Goal: Information Seeking & Learning: Learn about a topic

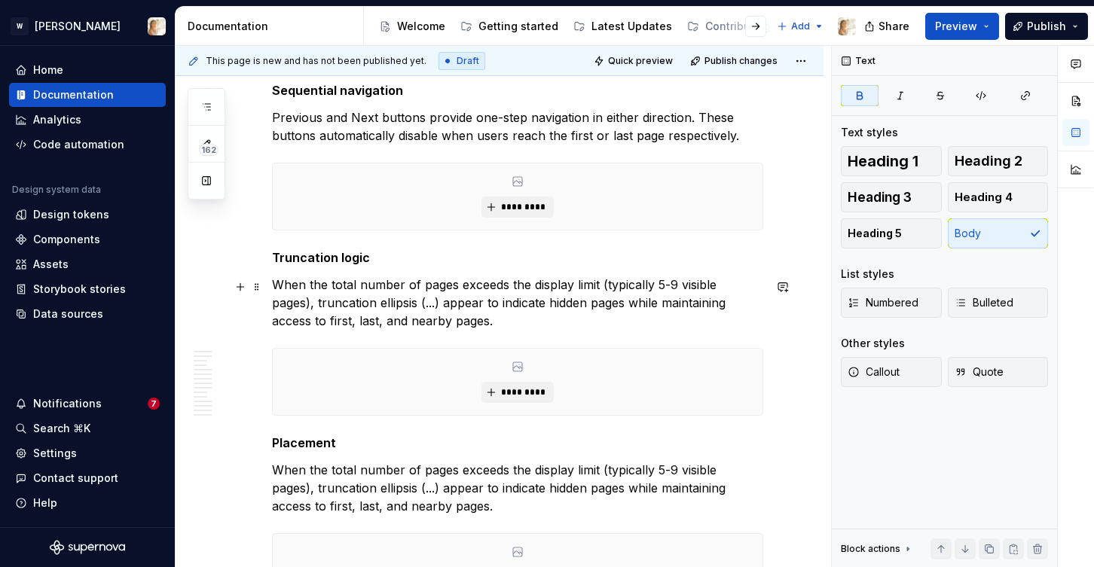
scroll to position [2497, 0]
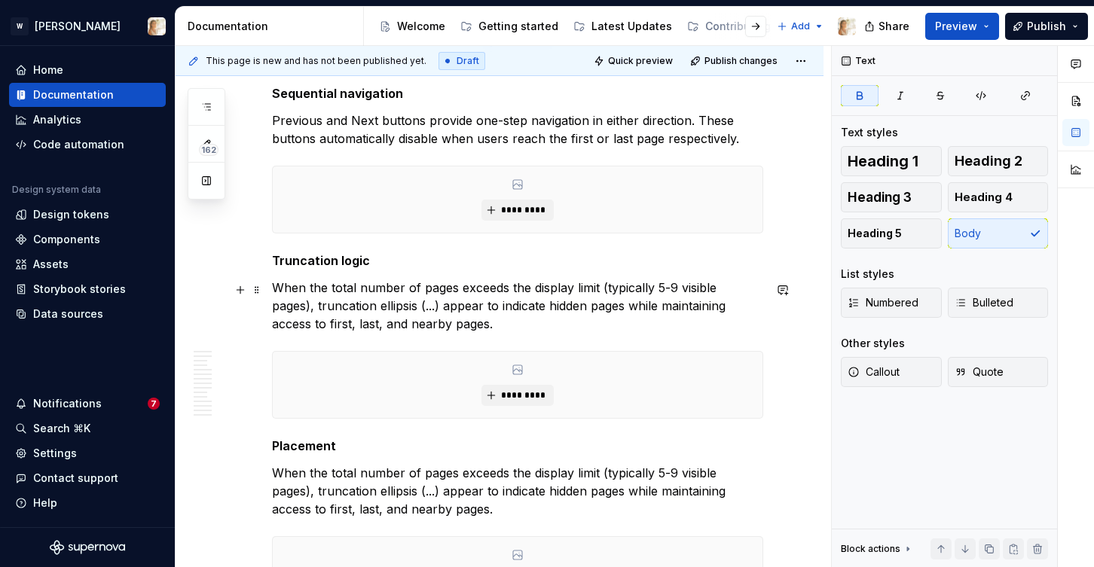
click at [674, 289] on p "When the total number of pages exceeds the display limit (typically 5-9 visible…" at bounding box center [517, 306] width 491 height 54
click at [303, 500] on p "When the total number of pages exceeds the display limit (typically 5-9 visible…" at bounding box center [517, 491] width 491 height 54
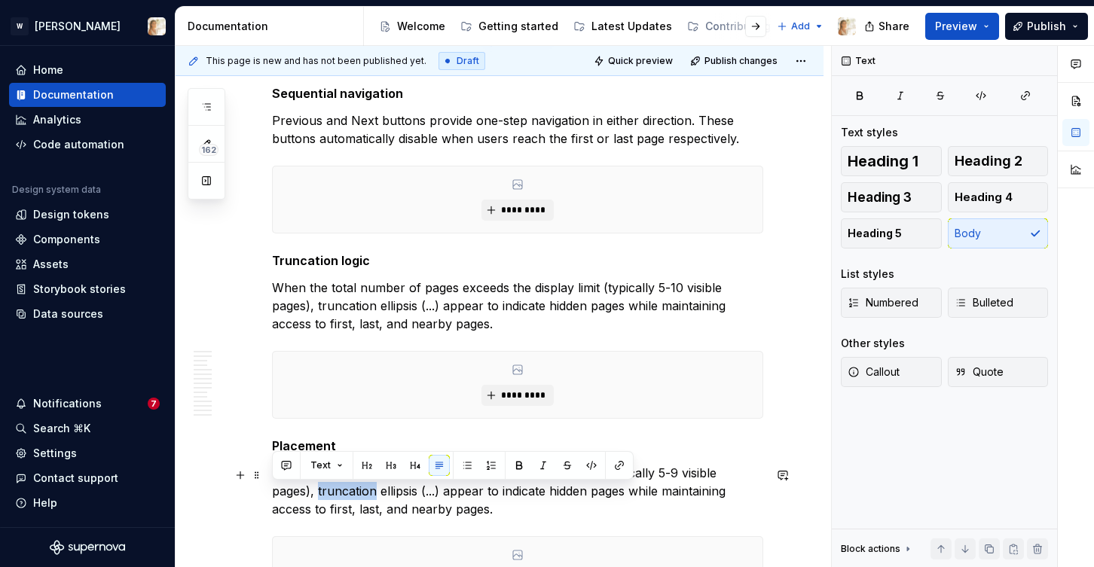
click at [303, 500] on p "When the total number of pages exceeds the display limit (typically 5-9 visible…" at bounding box center [517, 491] width 491 height 54
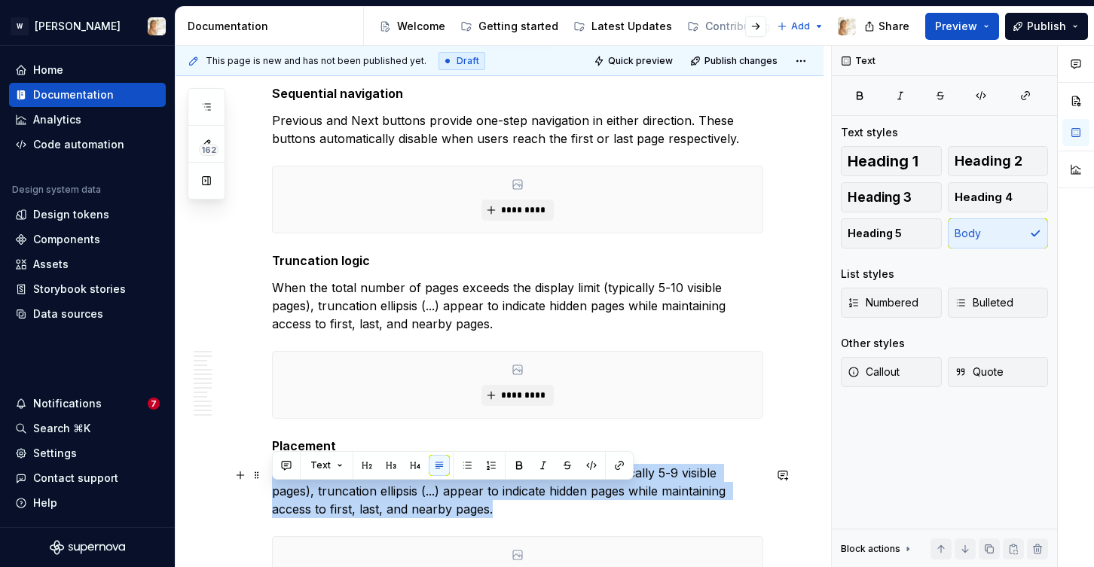
click at [303, 500] on p "When the total number of pages exceeds the display limit (typically 5-9 visible…" at bounding box center [517, 491] width 491 height 54
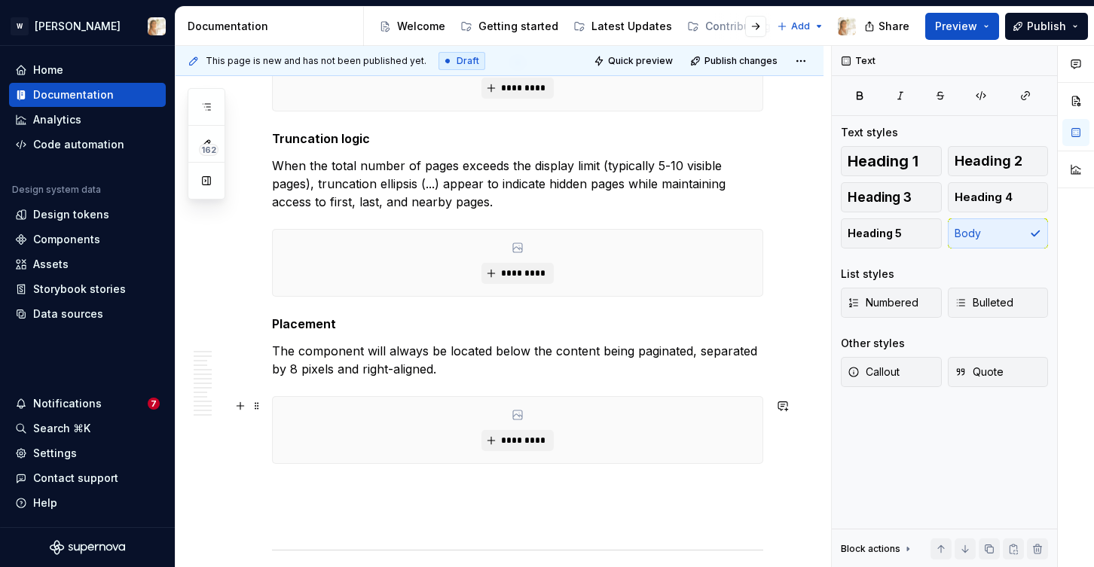
scroll to position [2620, 0]
click at [289, 371] on p "The component will always be located below the content being paginated, separat…" at bounding box center [517, 359] width 491 height 36
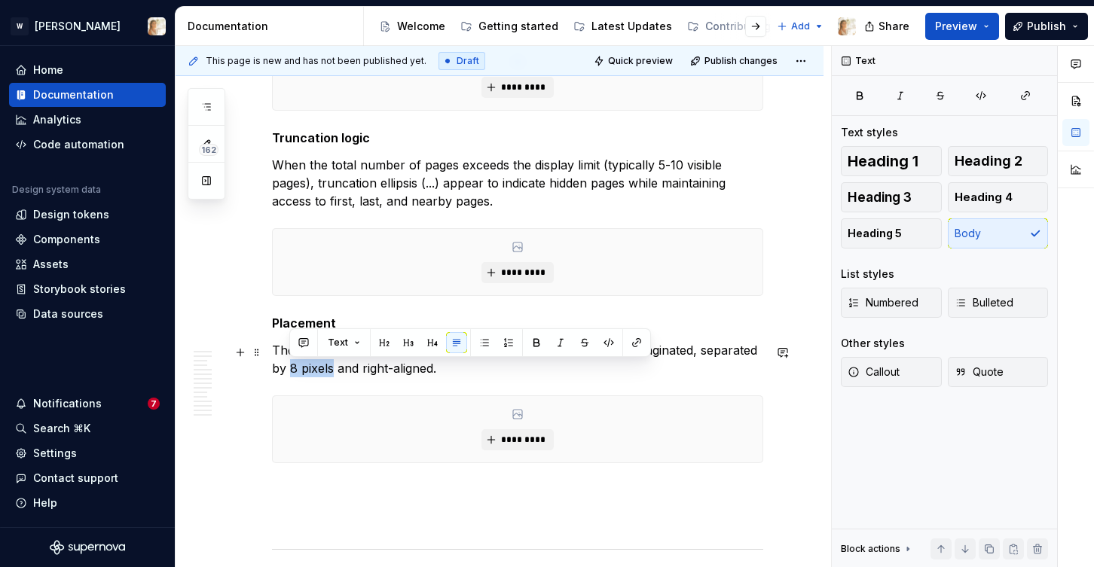
drag, startPoint x: 289, startPoint y: 371, endPoint x: 332, endPoint y: 375, distance: 42.4
click at [332, 375] on p "The component will always be located below the content being paginated, separat…" at bounding box center [517, 359] width 491 height 36
click at [605, 344] on button "button" at bounding box center [608, 342] width 21 height 21
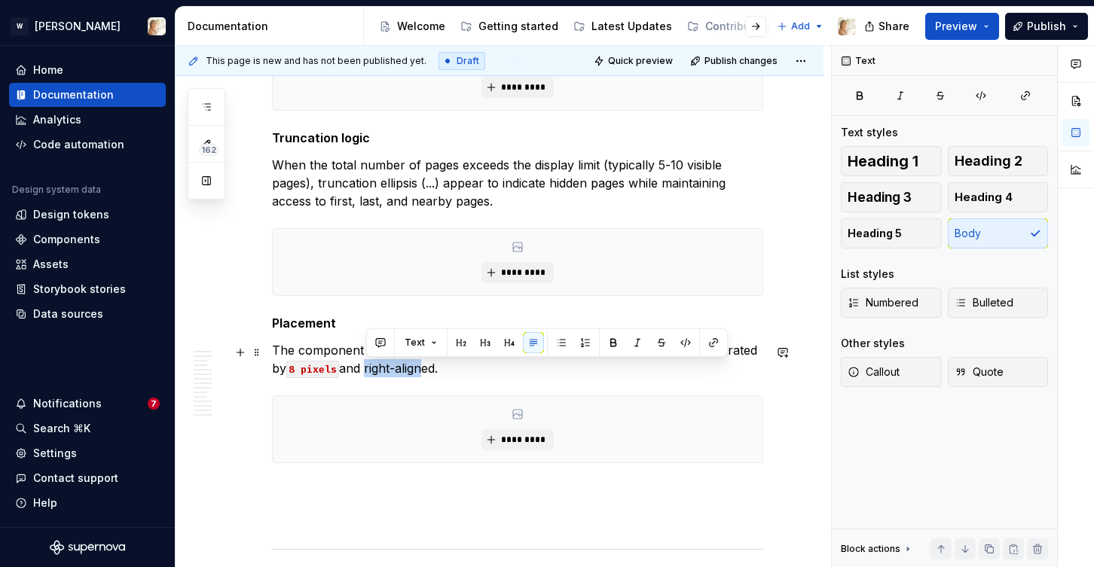
drag, startPoint x: 368, startPoint y: 371, endPoint x: 423, endPoint y: 374, distance: 55.0
click at [423, 374] on p "The component will always be located below the content being paginated, separat…" at bounding box center [517, 359] width 491 height 36
drag, startPoint x: 442, startPoint y: 372, endPoint x: 371, endPoint y: 378, distance: 71.8
click at [371, 377] on p "The component will always be located below the content being paginated, separat…" at bounding box center [517, 359] width 491 height 36
click at [682, 342] on button "button" at bounding box center [689, 342] width 21 height 21
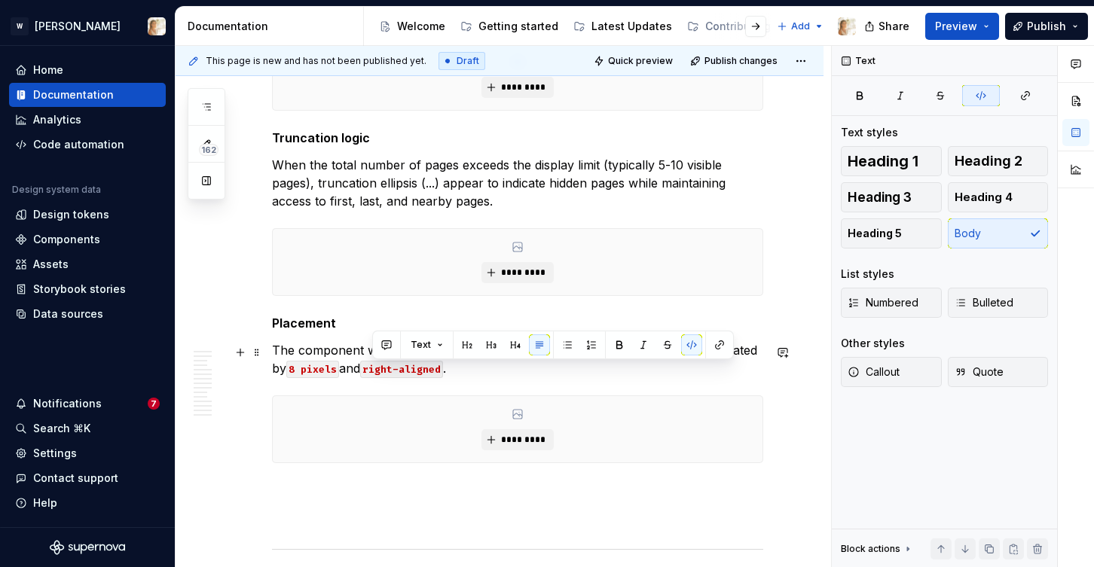
click at [306, 372] on code "8 pixels" at bounding box center [312, 369] width 53 height 17
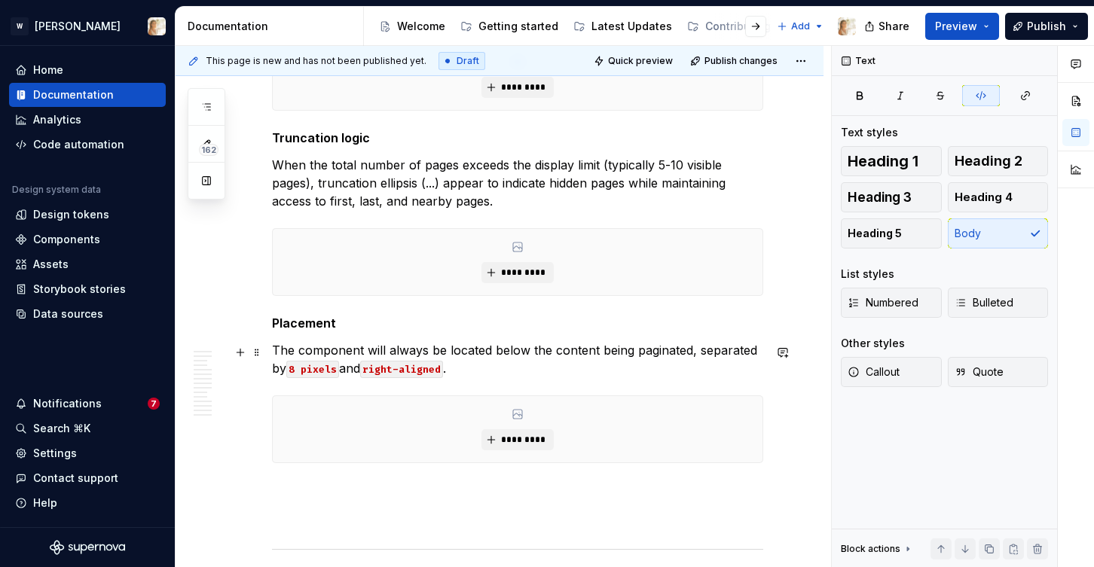
click at [314, 371] on code "8 pixels" at bounding box center [312, 369] width 53 height 17
click at [300, 373] on code "8 px" at bounding box center [300, 369] width 29 height 17
click at [487, 368] on p "The component will always be located below the content being paginated, separat…" at bounding box center [517, 359] width 491 height 36
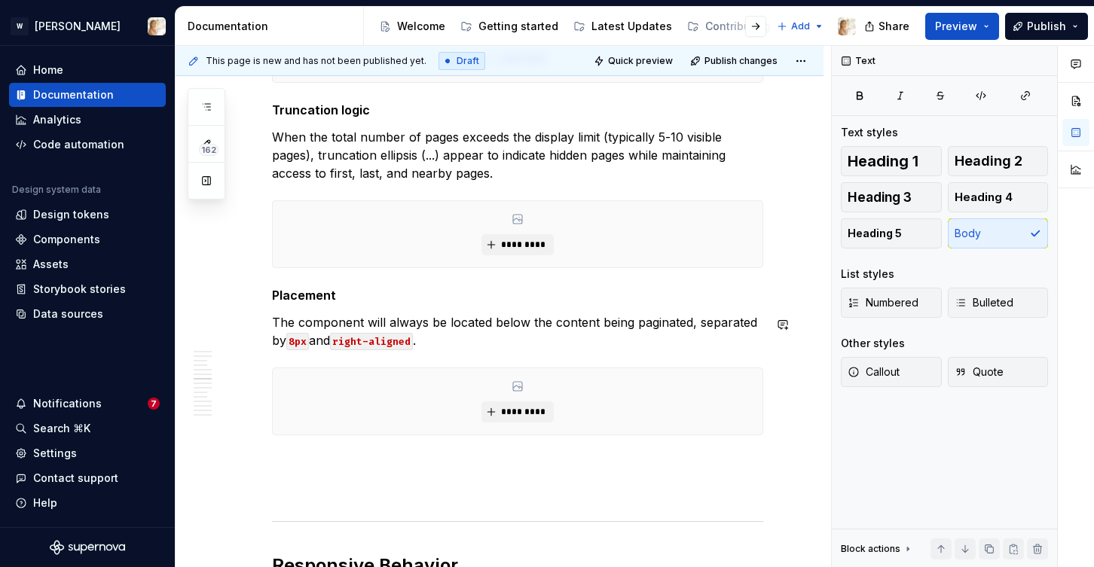
scroll to position [2654, 0]
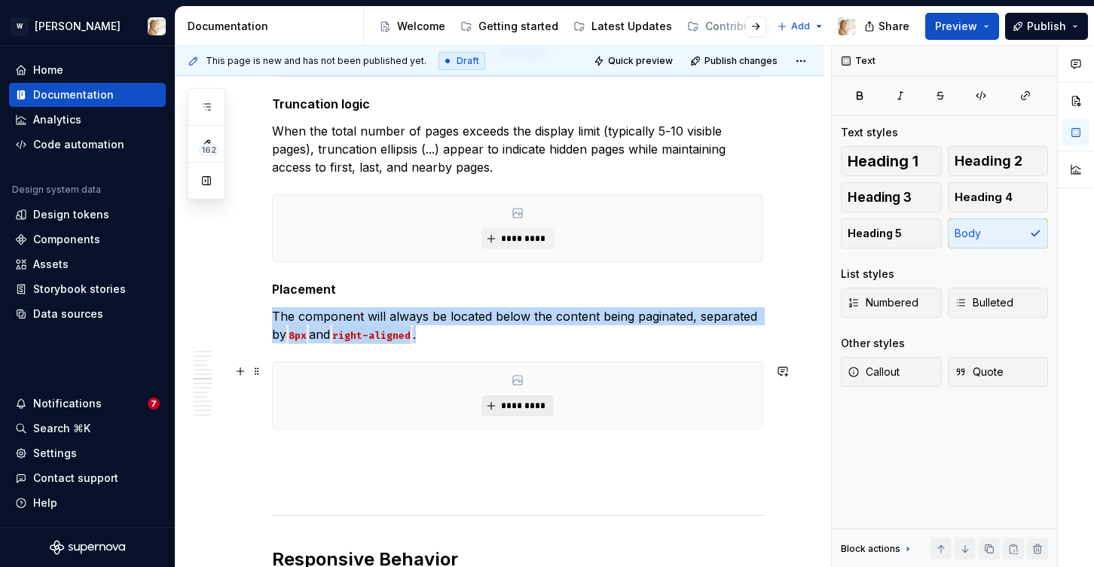
click at [508, 406] on span "*********" at bounding box center [523, 406] width 46 height 12
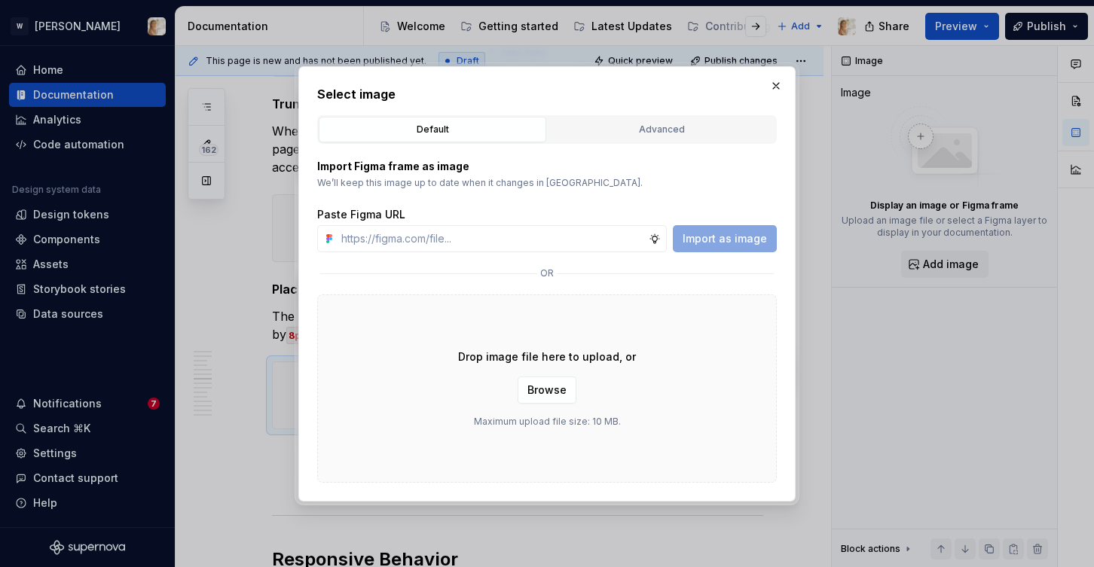
type textarea "*"
type input "[URL][DOMAIN_NAME]"
click at [716, 248] on button "Import as image" at bounding box center [725, 238] width 104 height 27
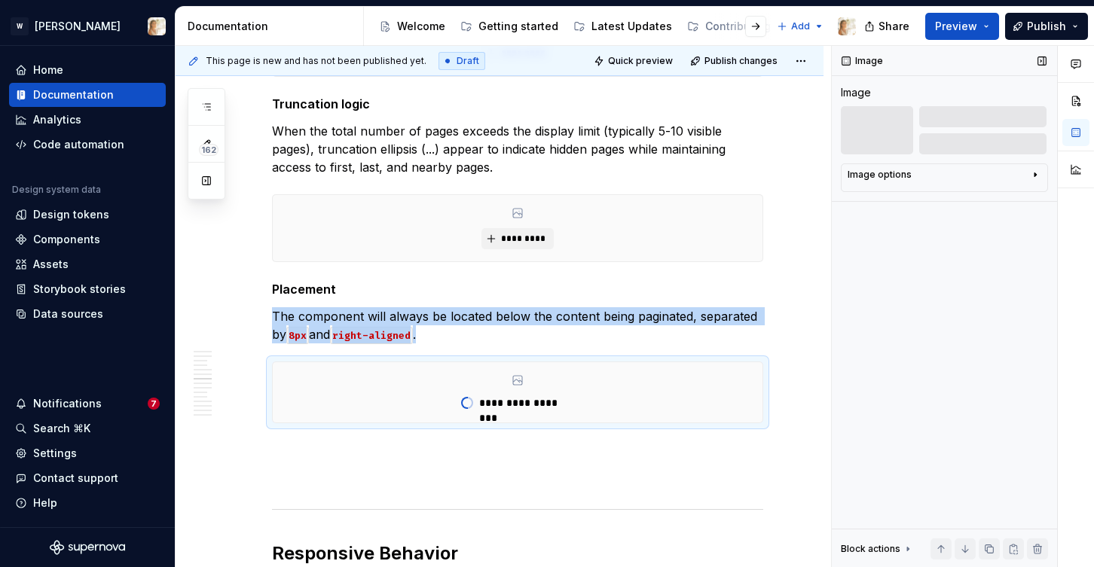
click at [976, 179] on div "Image options" at bounding box center [939, 178] width 182 height 18
click at [1018, 173] on div "Image options" at bounding box center [939, 175] width 182 height 12
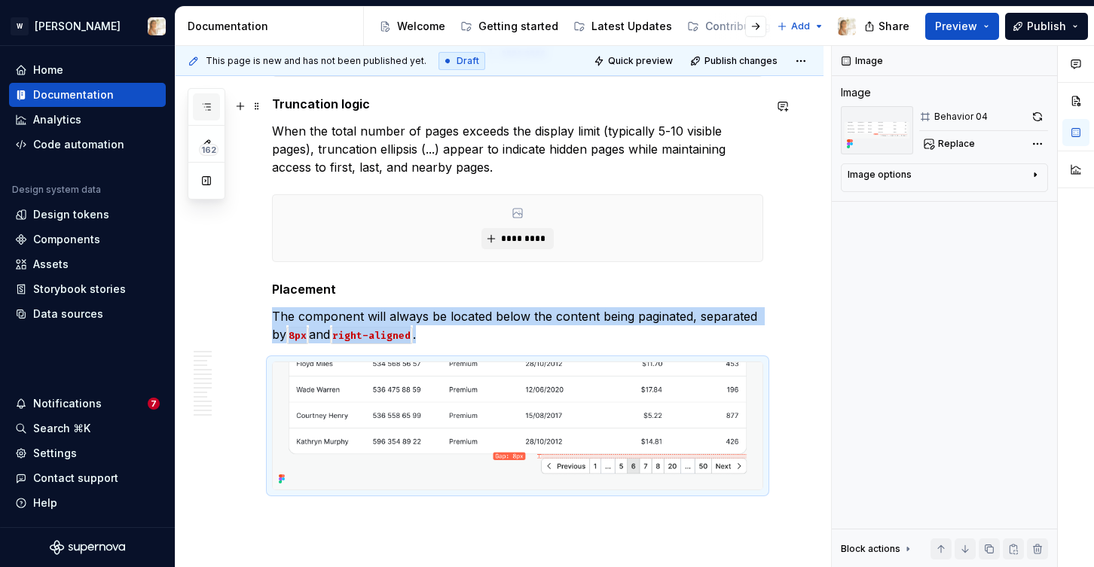
click at [206, 106] on icon "button" at bounding box center [206, 107] width 12 height 12
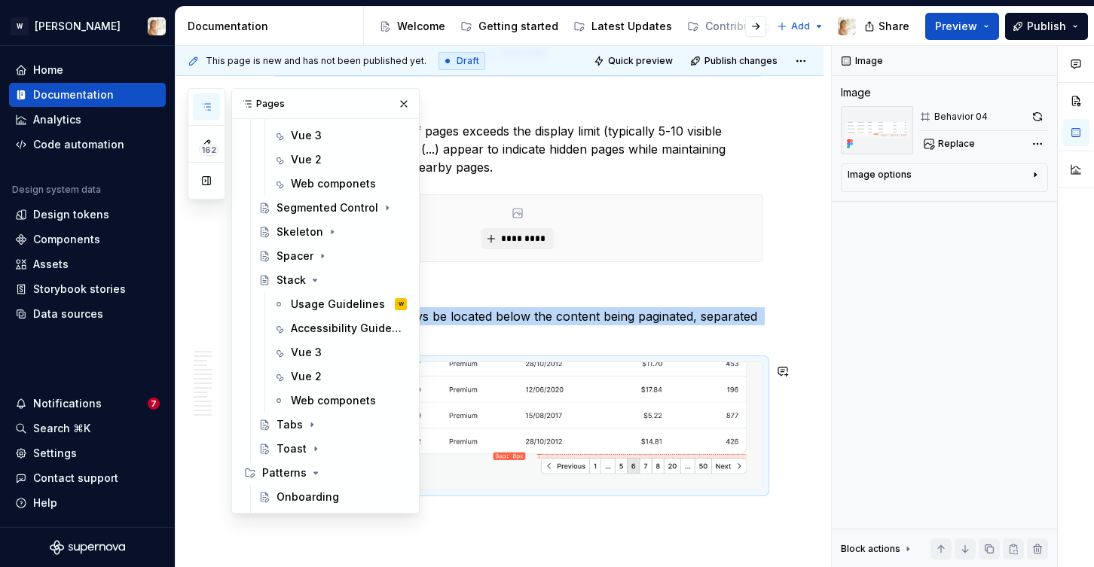
scroll to position [906, 0]
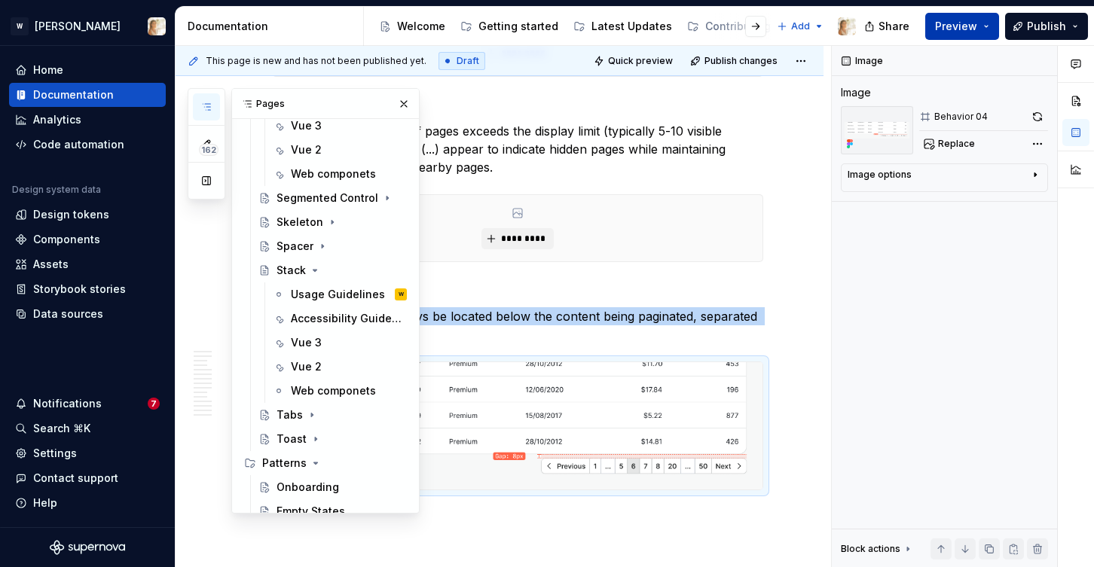
click at [949, 26] on span "Preview" at bounding box center [956, 26] width 42 height 15
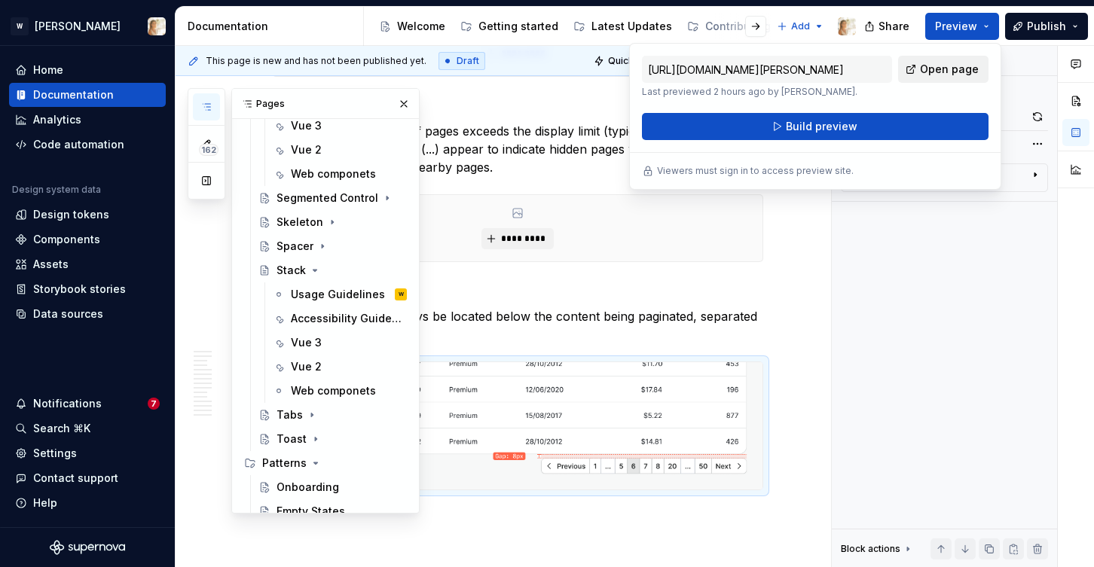
click at [945, 78] on link "Open page" at bounding box center [943, 69] width 90 height 27
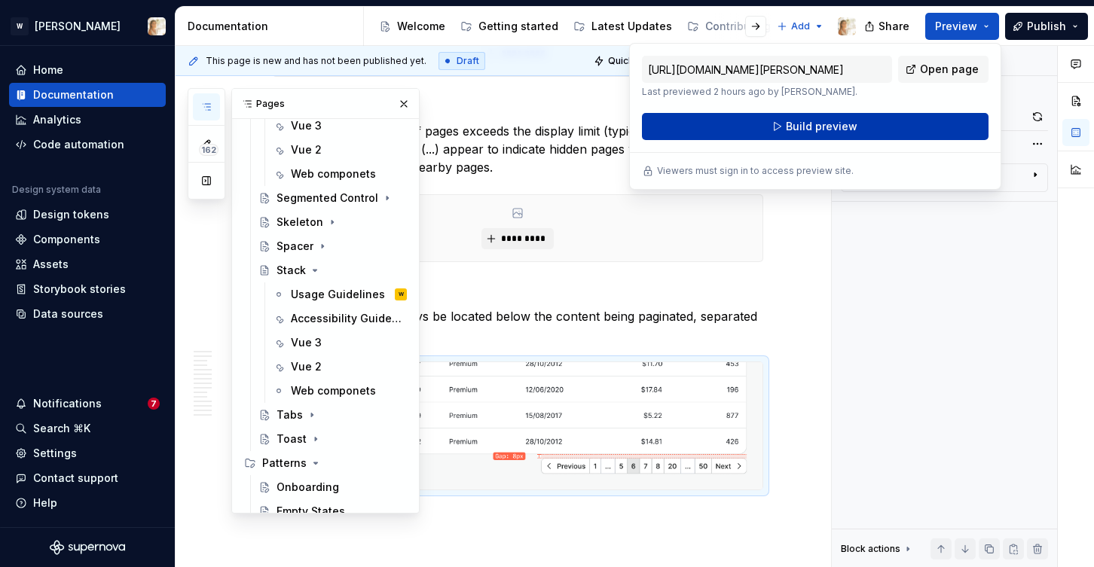
click at [804, 125] on span "Build preview" at bounding box center [822, 126] width 72 height 15
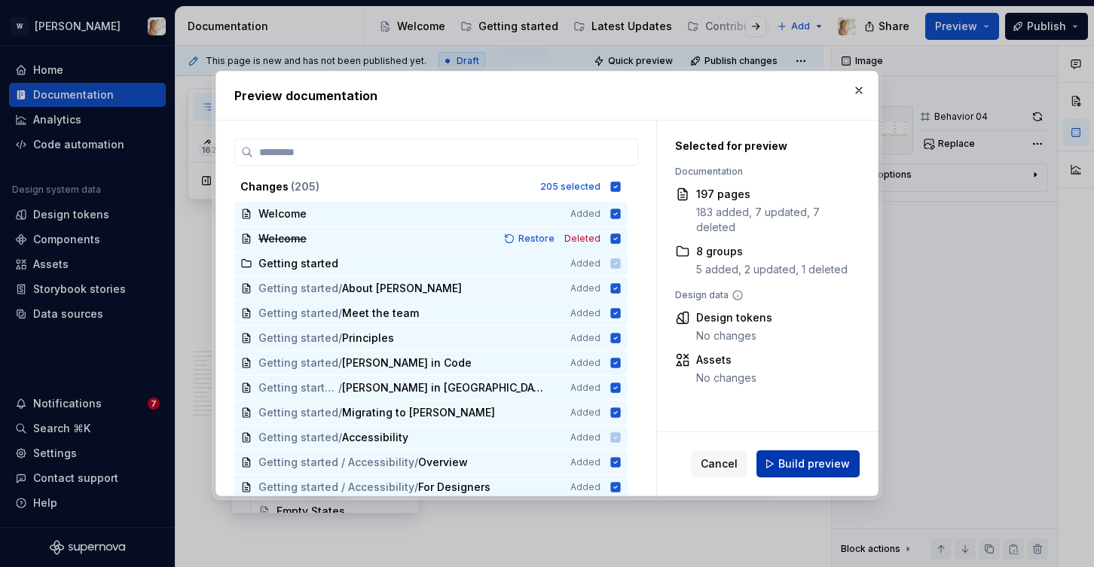
click at [796, 463] on span "Build preview" at bounding box center [814, 464] width 72 height 15
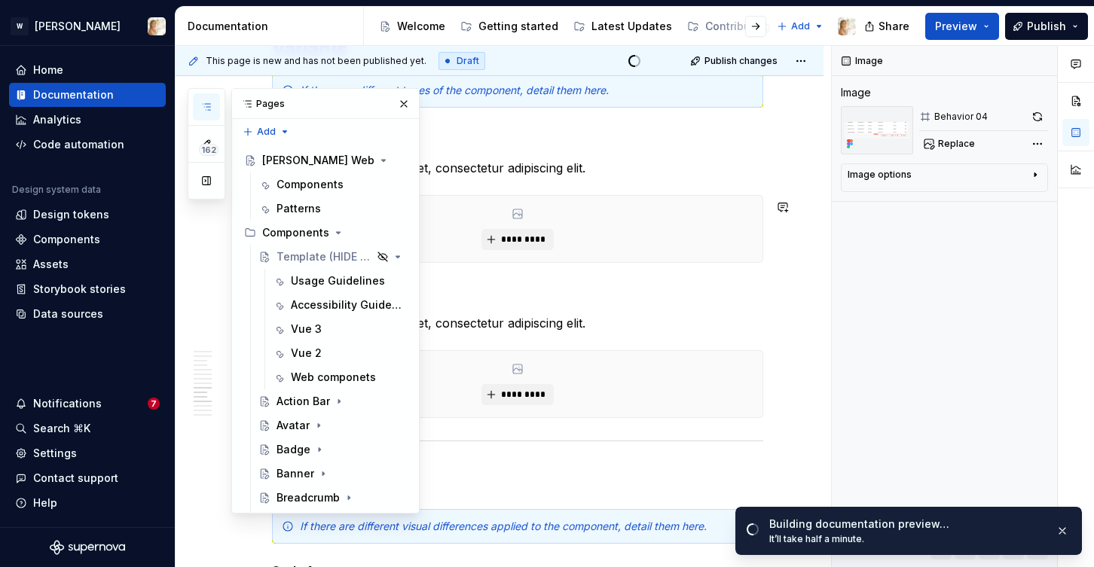
scroll to position [2, 0]
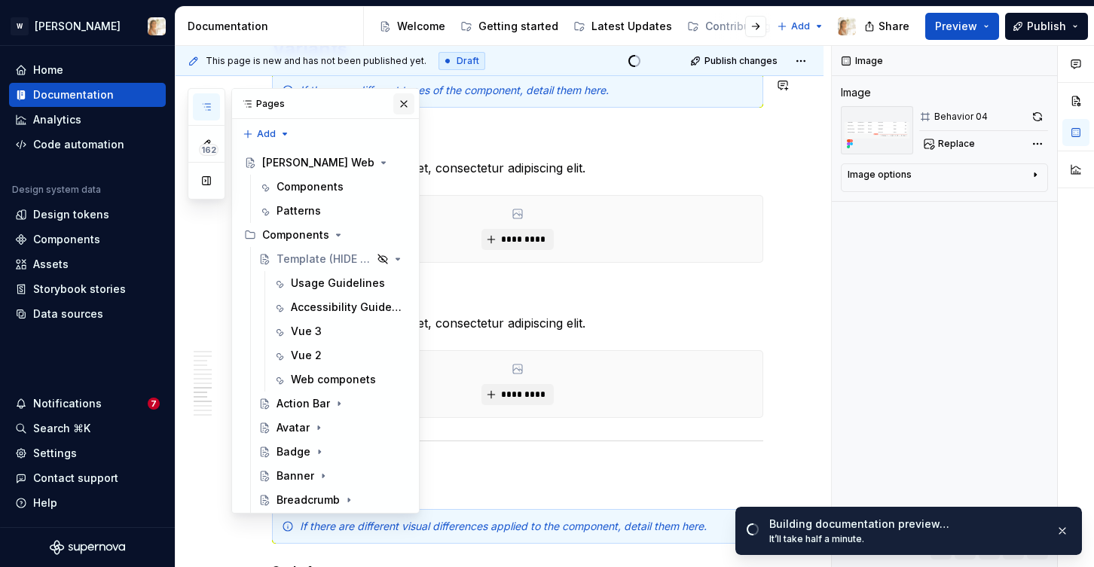
click at [401, 102] on button "button" at bounding box center [403, 103] width 21 height 21
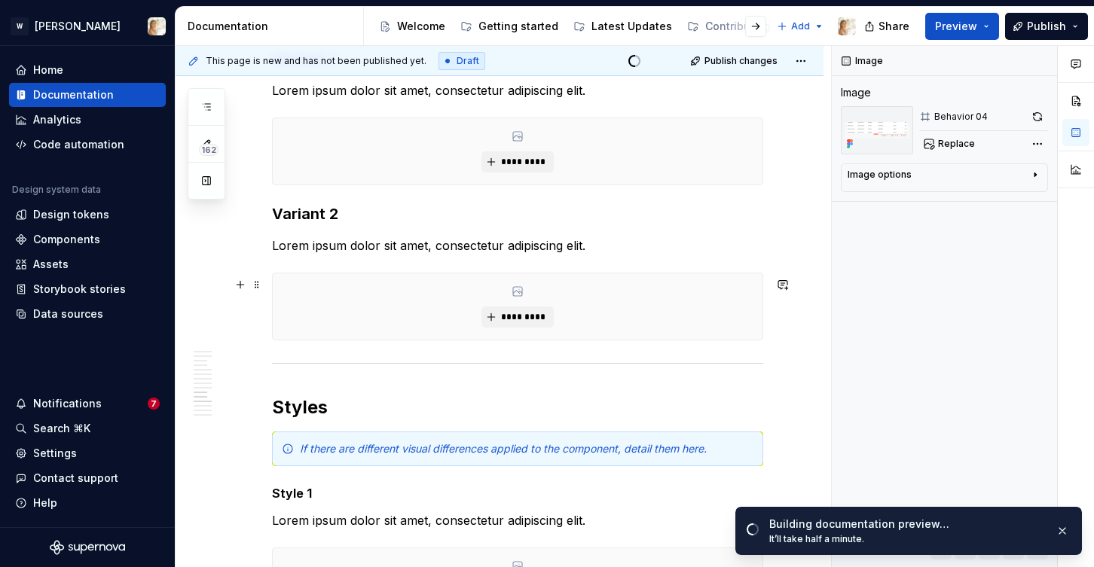
scroll to position [3729, 0]
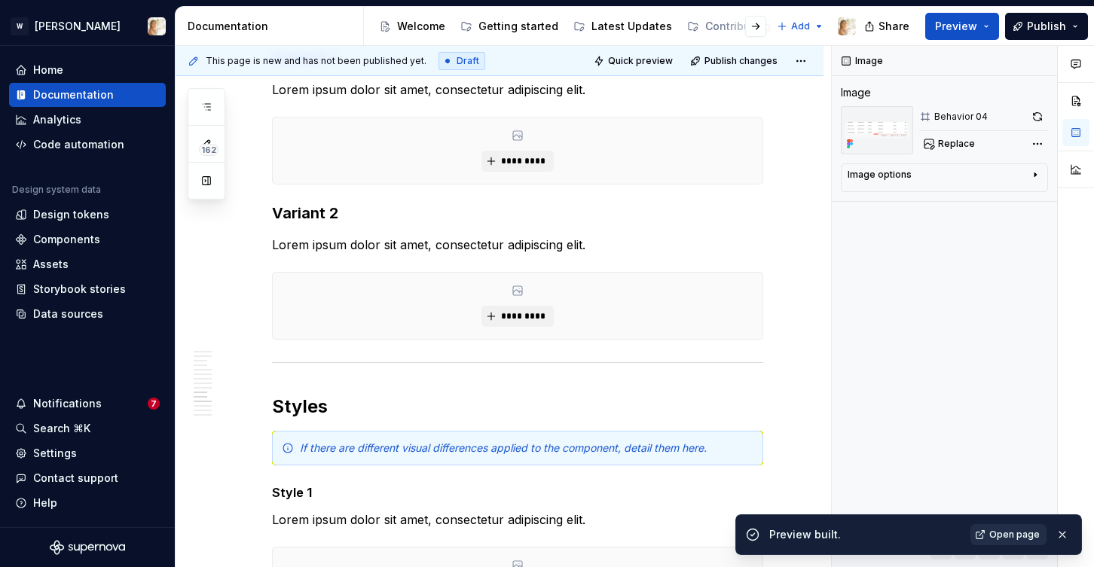
click at [1028, 542] on link "Open page" at bounding box center [1008, 534] width 76 height 21
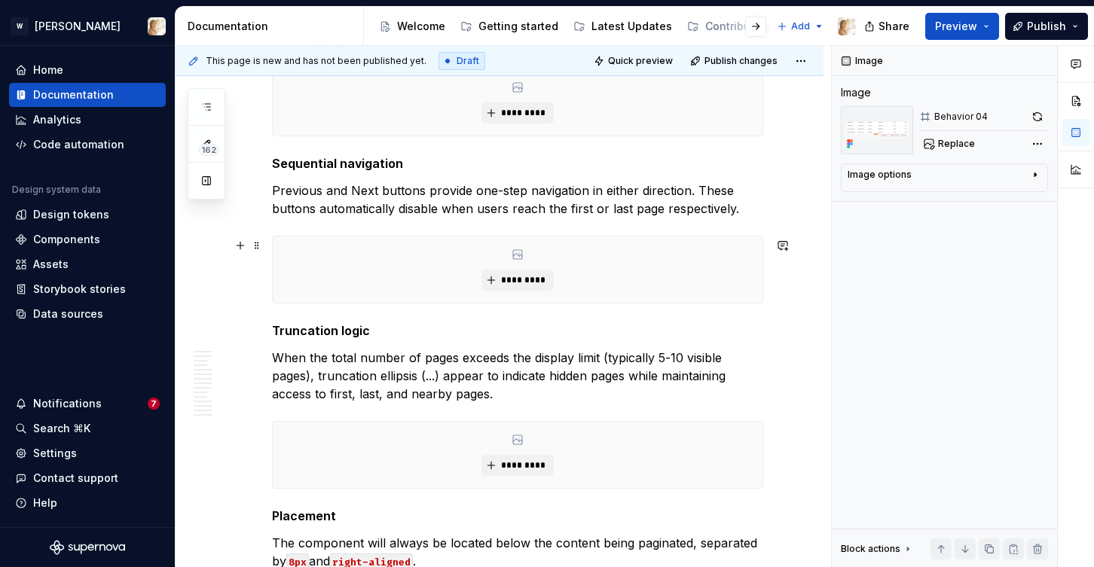
scroll to position [2423, 0]
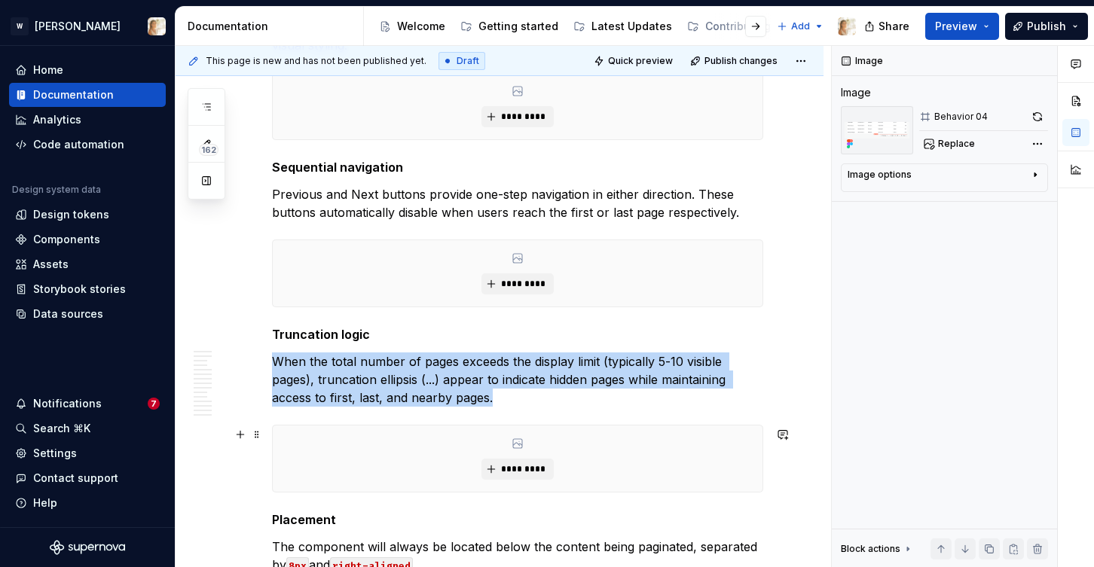
click at [405, 447] on div "*********" at bounding box center [518, 459] width 490 height 66
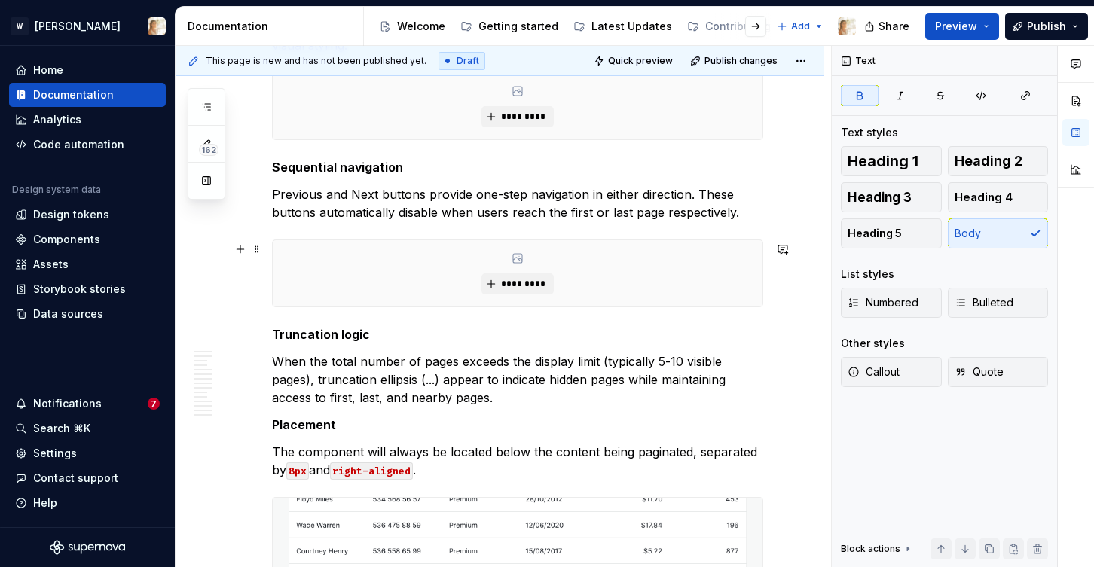
click at [409, 264] on div "*********" at bounding box center [518, 273] width 490 height 66
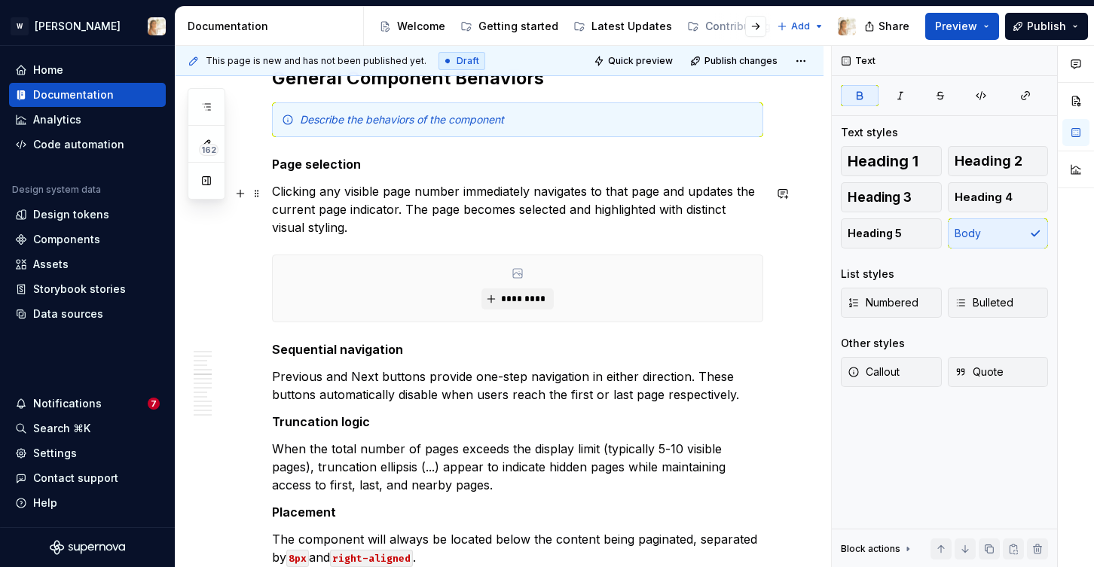
scroll to position [2209, 0]
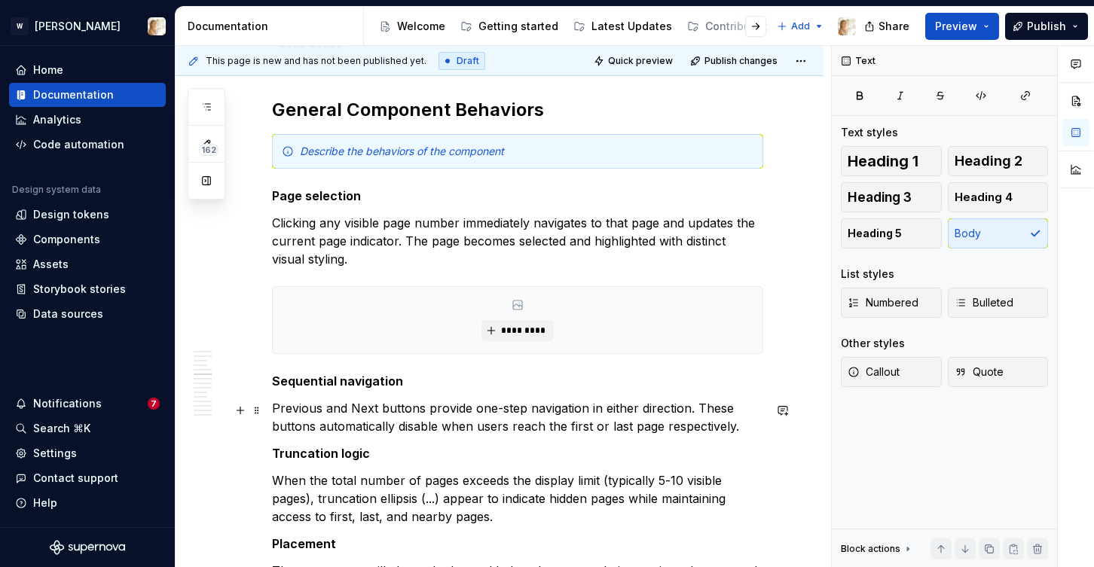
click at [738, 427] on p "Previous and Next buttons provide one-step navigation in either direction. Thes…" at bounding box center [517, 417] width 491 height 36
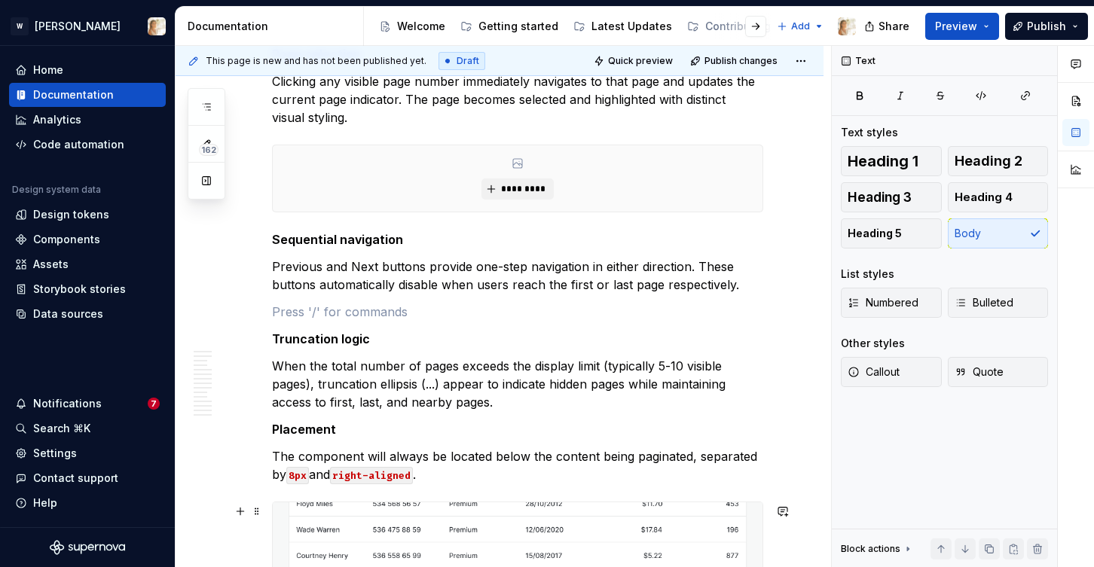
scroll to position [2361, 0]
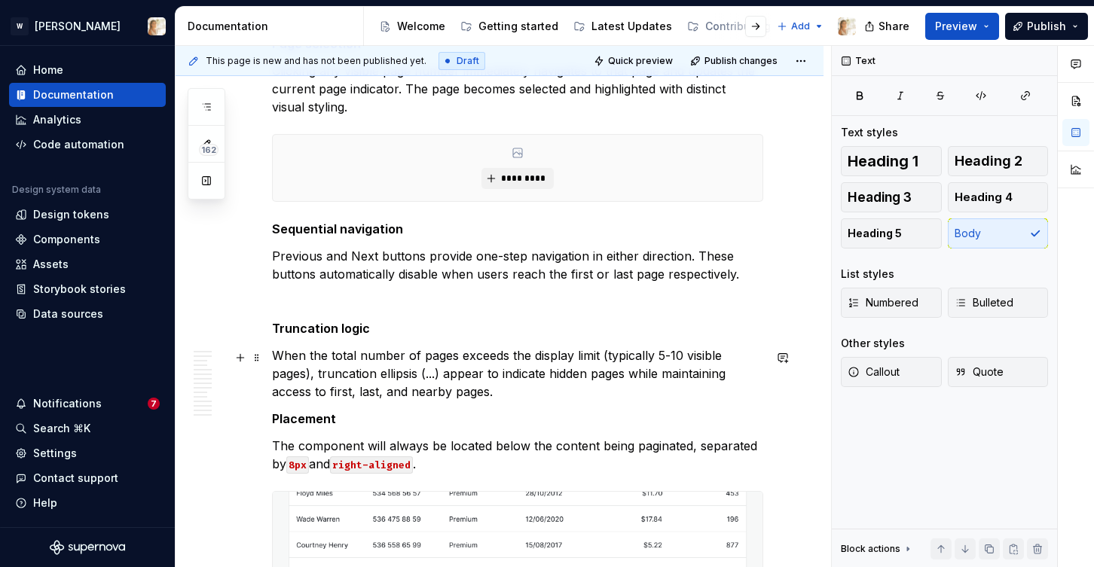
click at [519, 398] on p "When the total number of pages exceeds the display limit (typically 5-10 visibl…" at bounding box center [517, 374] width 491 height 54
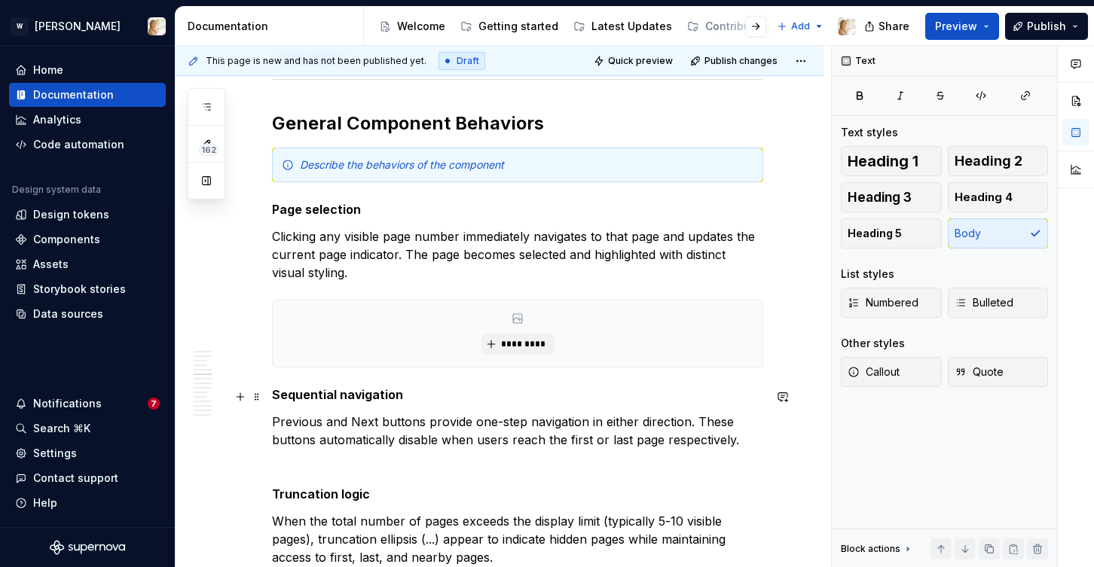
scroll to position [2159, 0]
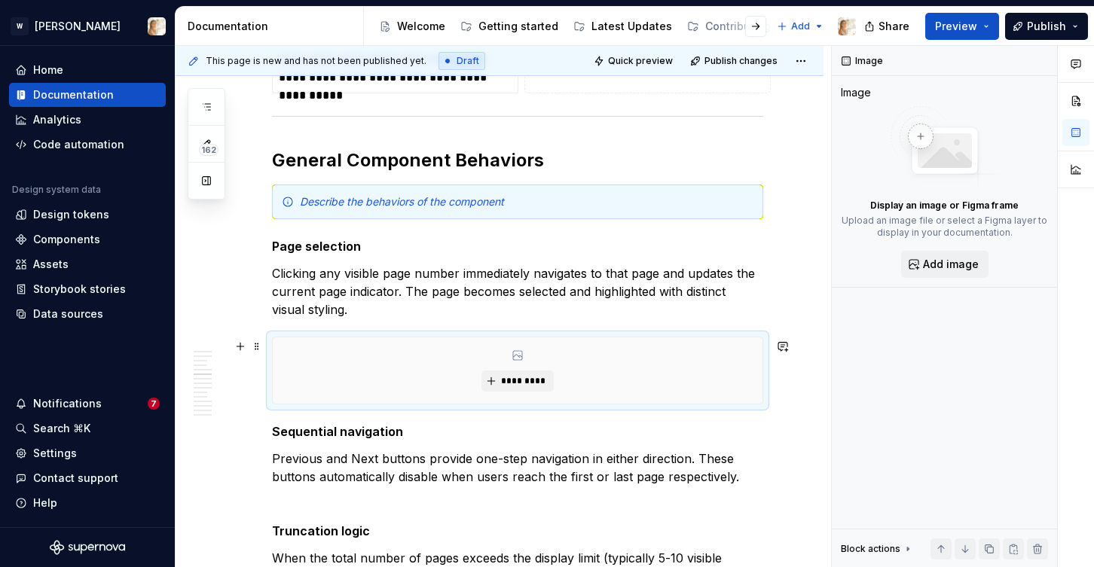
click at [459, 377] on div "*********" at bounding box center [518, 371] width 490 height 66
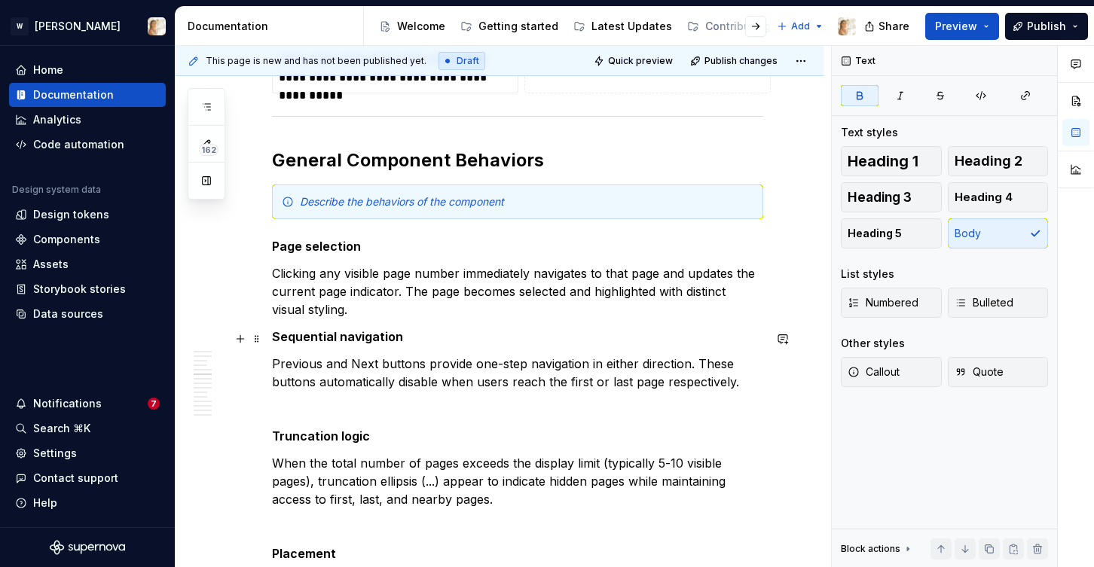
click at [434, 319] on p "Clicking any visible page number immediately navigates to that page and updates…" at bounding box center [517, 291] width 491 height 54
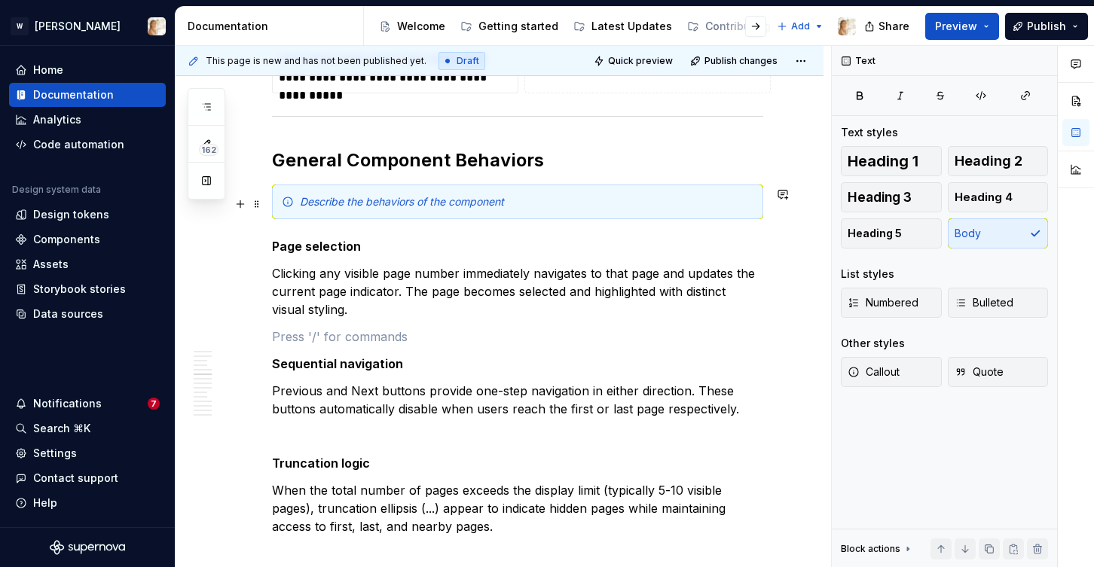
click at [472, 205] on em "Describe the behaviors of the component" at bounding box center [402, 201] width 204 height 13
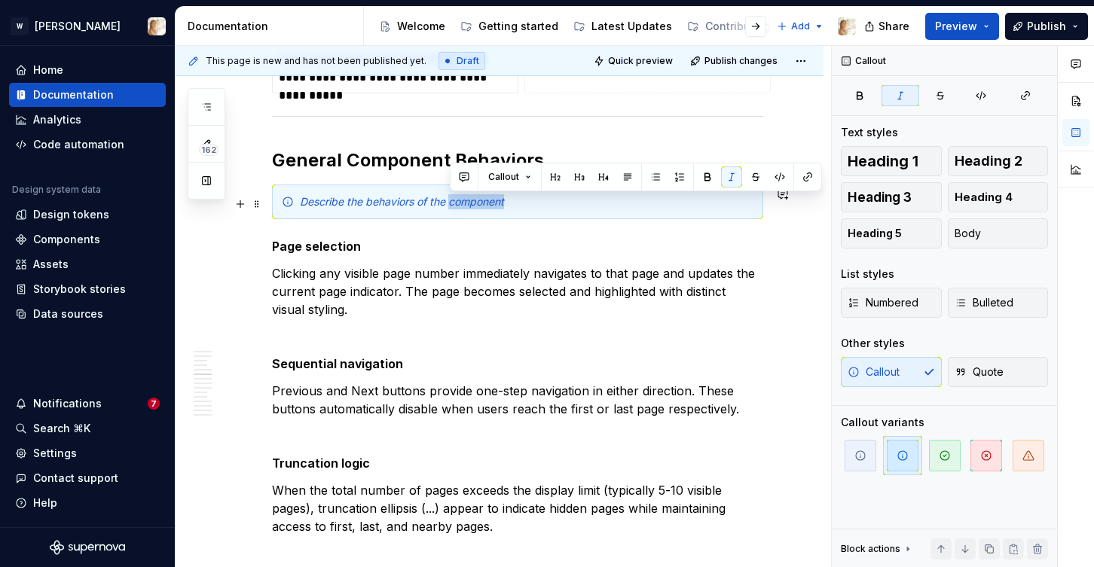
click at [472, 205] on em "Describe the behaviors of the component" at bounding box center [402, 201] width 204 height 13
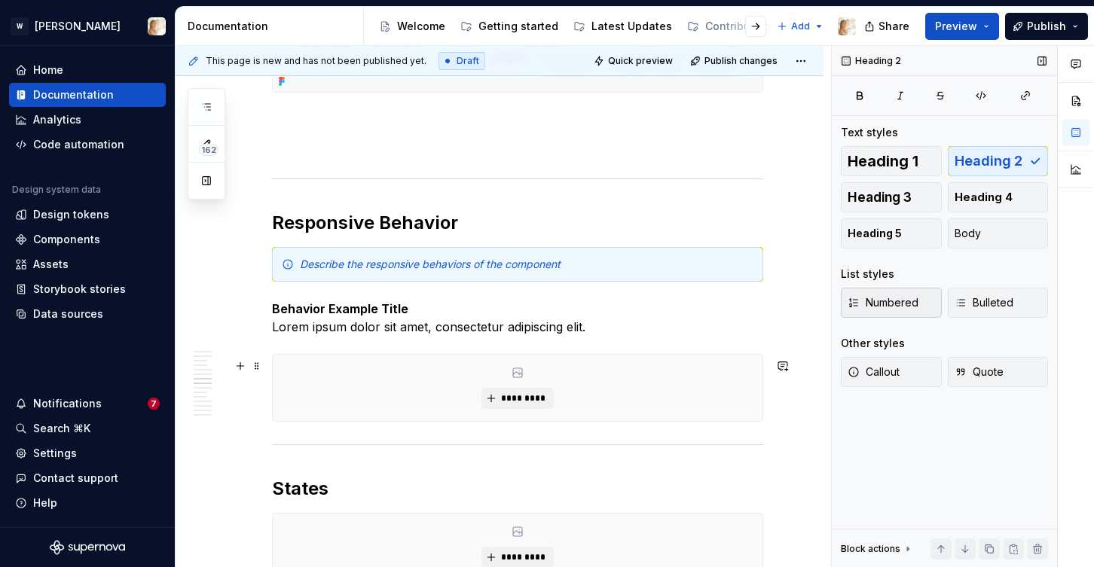
scroll to position [2801, 0]
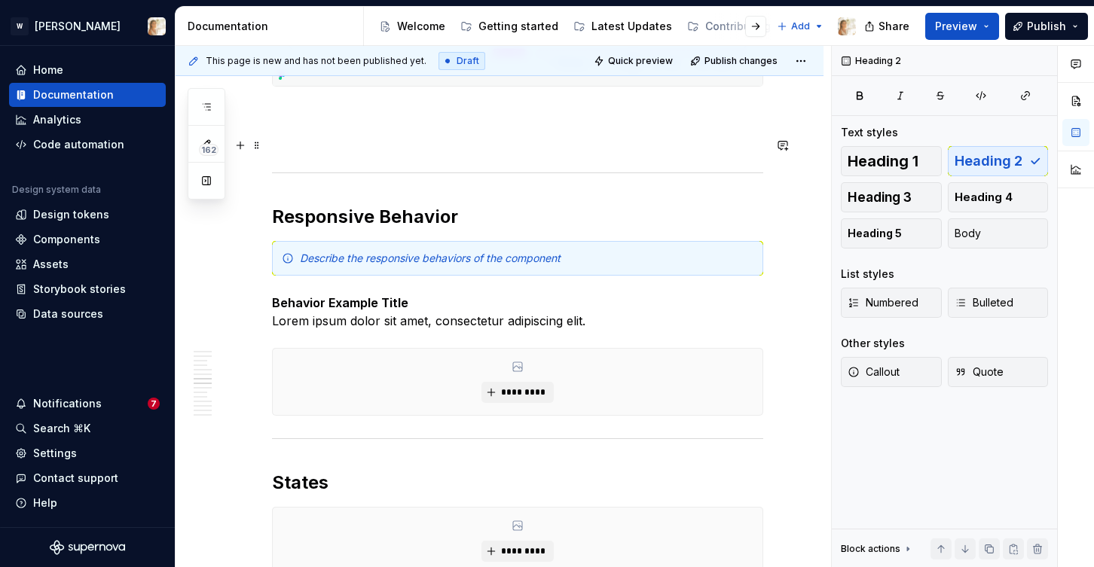
click at [275, 150] on p at bounding box center [517, 141] width 491 height 18
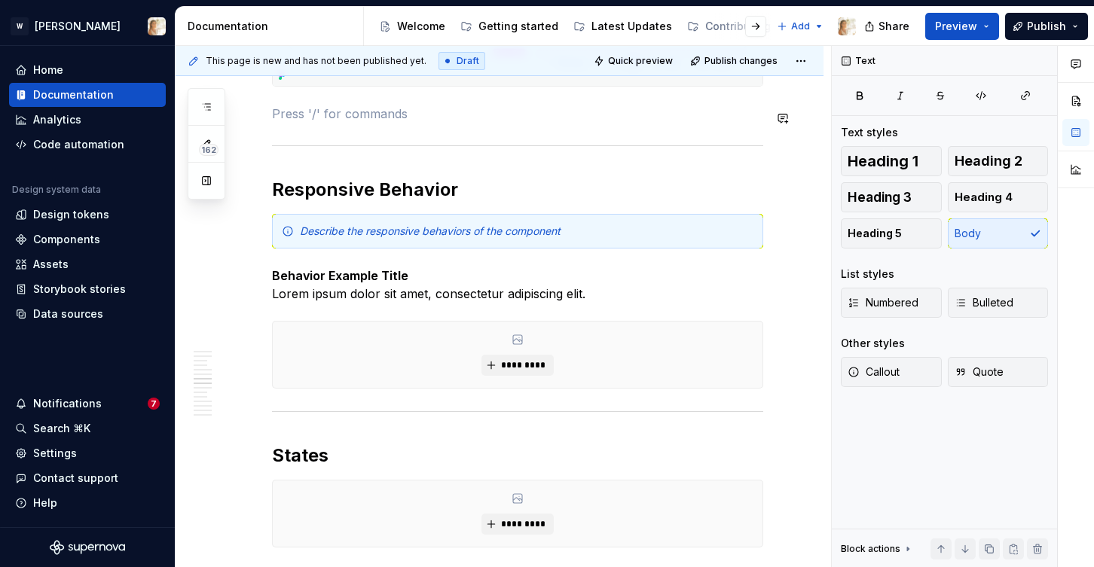
scroll to position [2715, 0]
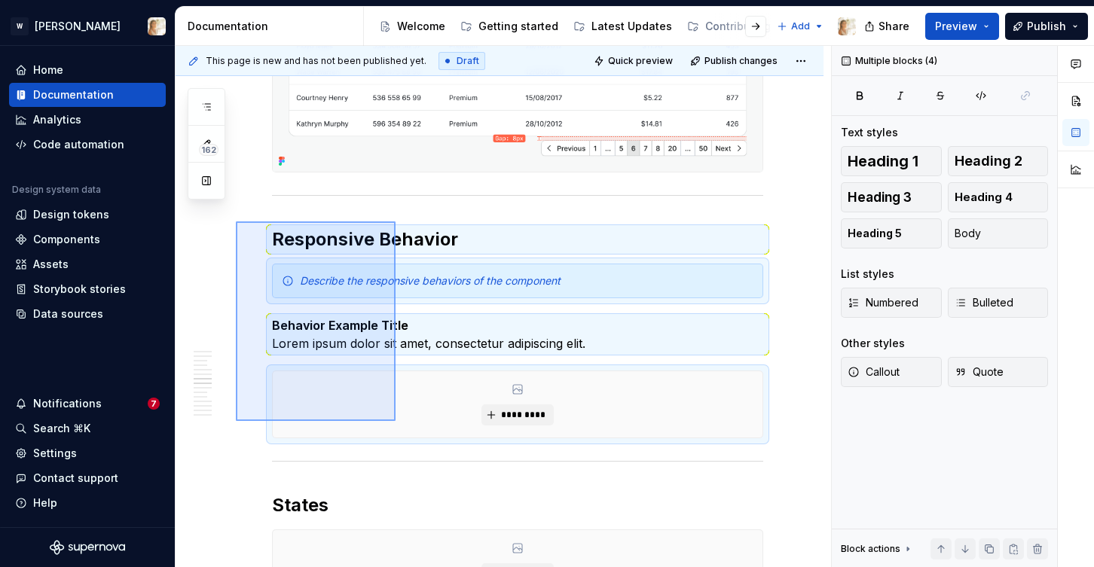
drag, startPoint x: 236, startPoint y: 222, endPoint x: 396, endPoint y: 421, distance: 255.7
click at [396, 421] on div "**********" at bounding box center [504, 307] width 656 height 522
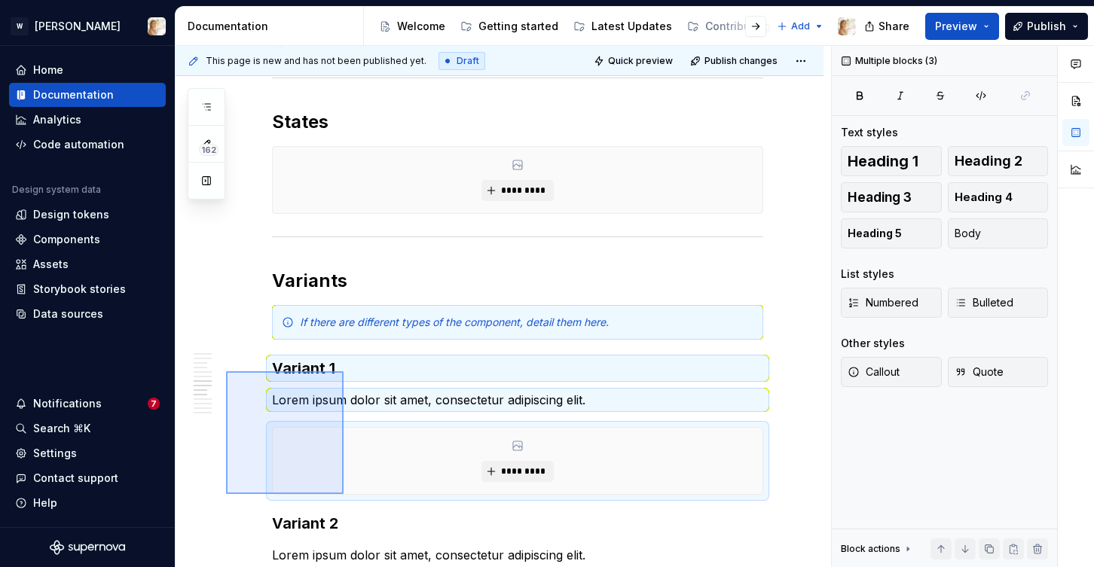
scroll to position [2841, 0]
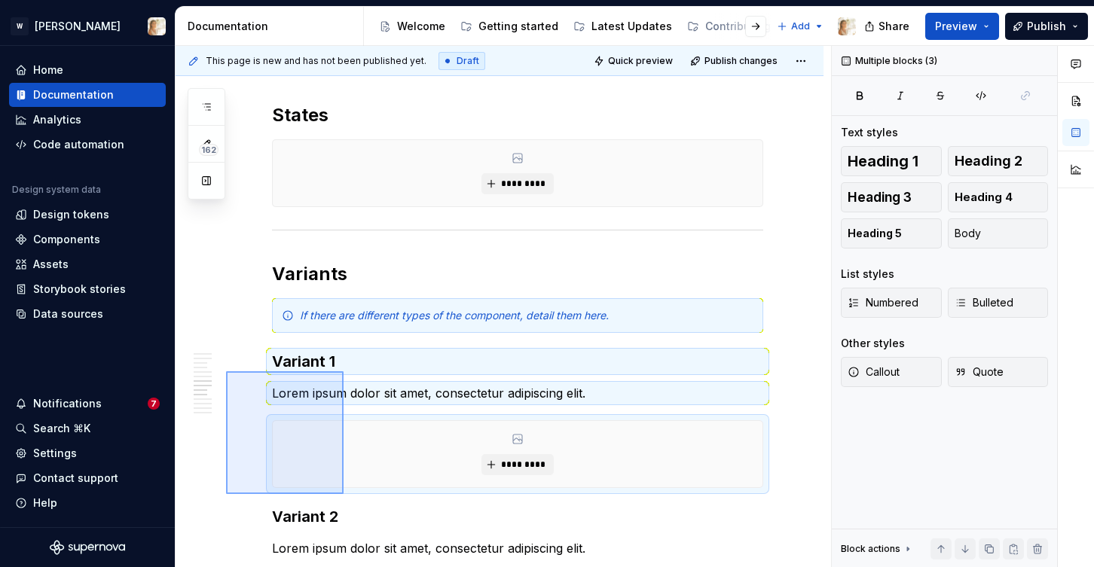
drag, startPoint x: 226, startPoint y: 377, endPoint x: 344, endPoint y: 494, distance: 165.7
click at [344, 494] on div "**********" at bounding box center [504, 307] width 656 height 522
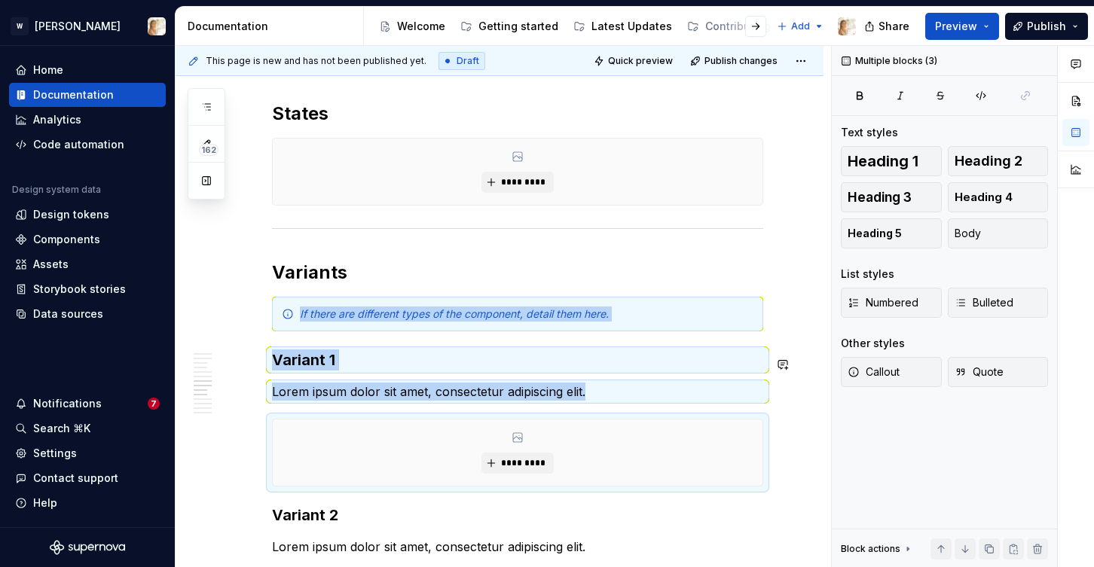
copy div "If there are different types of the component, detail them here. Variant 1 Lore…"
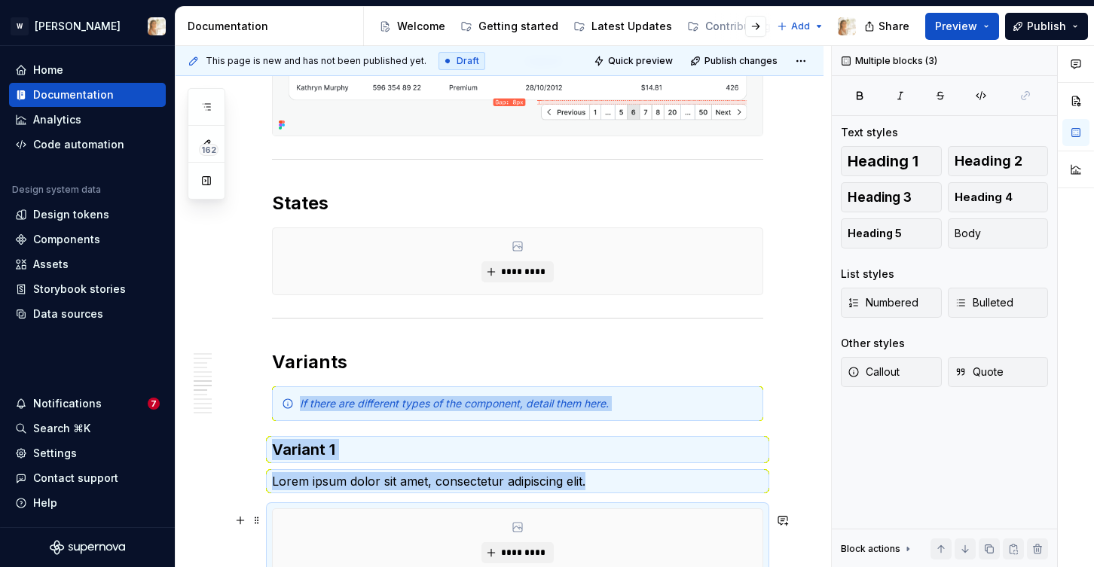
scroll to position [2729, 0]
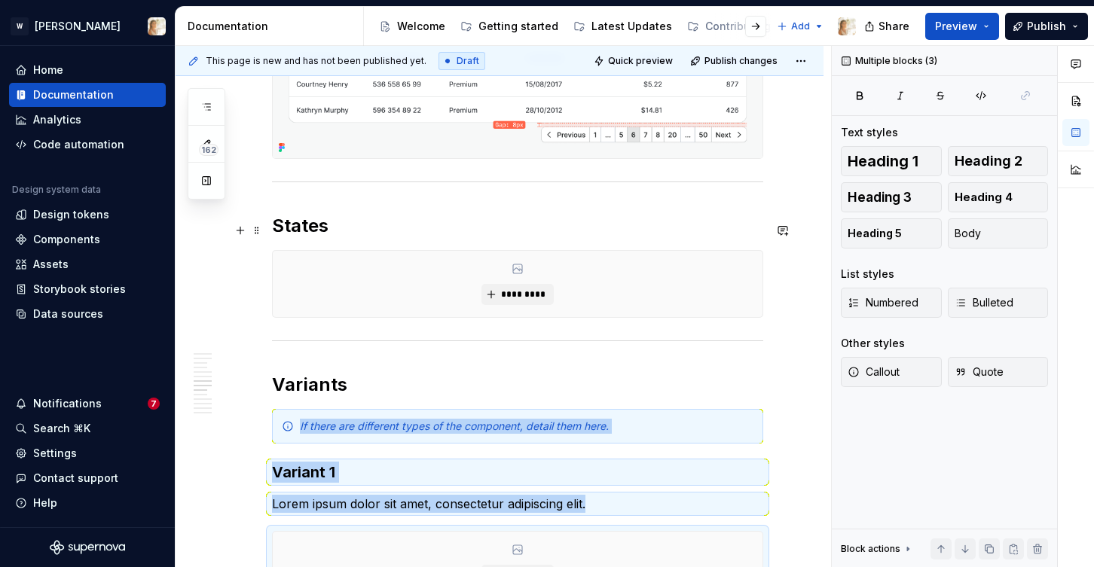
click at [338, 237] on h2 "States" at bounding box center [517, 226] width 491 height 24
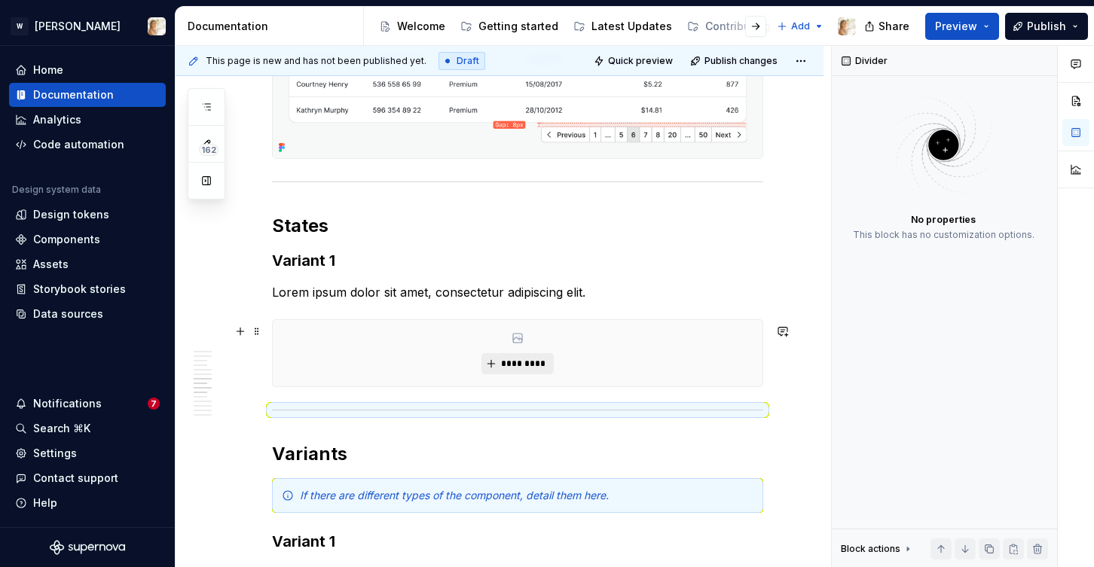
click at [514, 370] on span "*********" at bounding box center [523, 364] width 46 height 12
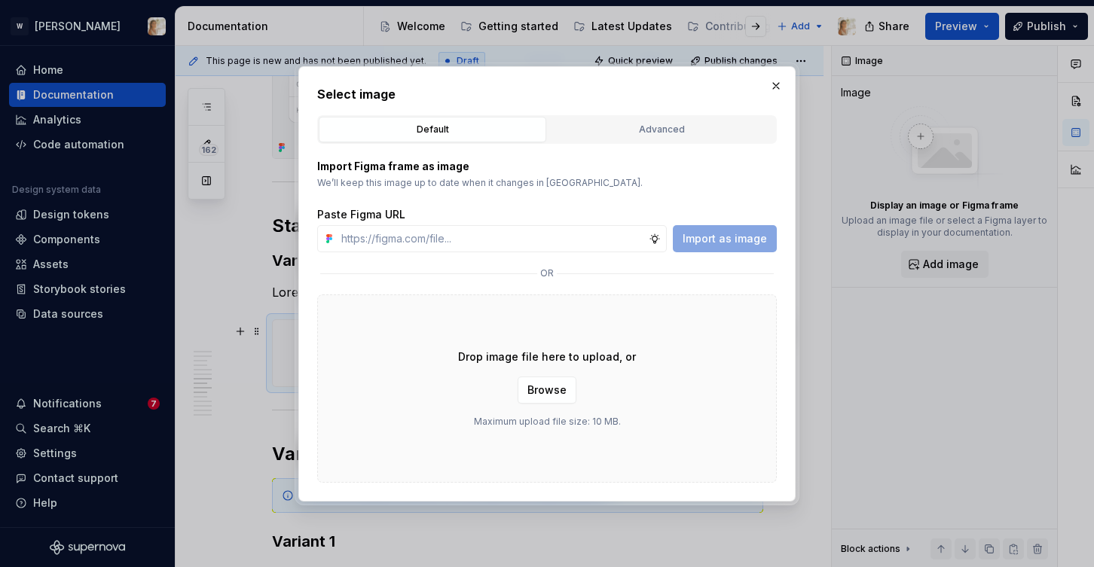
type textarea "*"
type input "[URL][DOMAIN_NAME]"
click at [717, 240] on span "Import as image" at bounding box center [725, 238] width 84 height 15
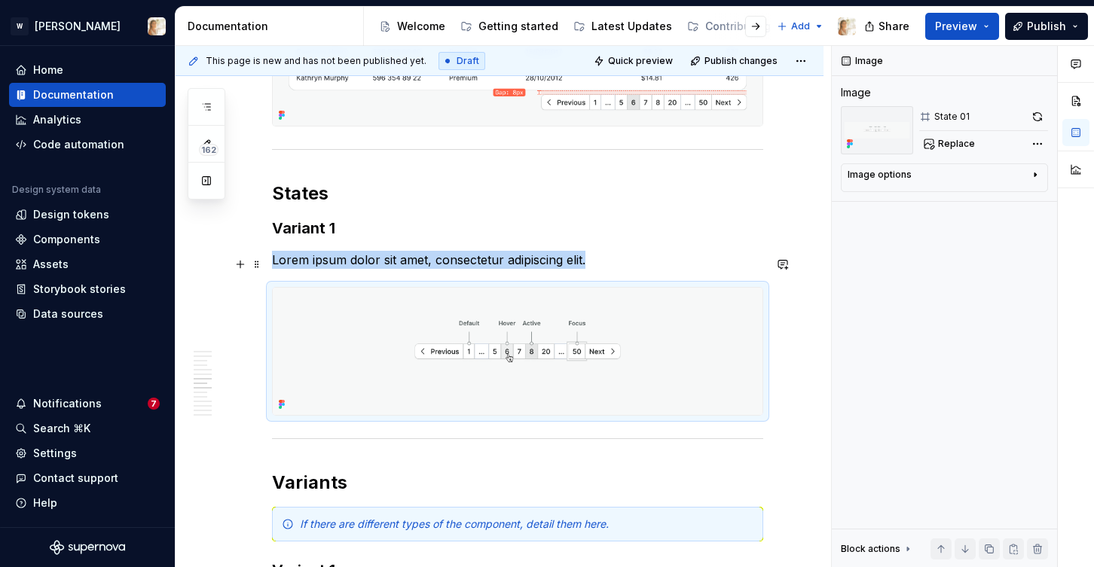
scroll to position [2762, 0]
click at [329, 233] on strong "Variant 1" at bounding box center [303, 228] width 63 height 18
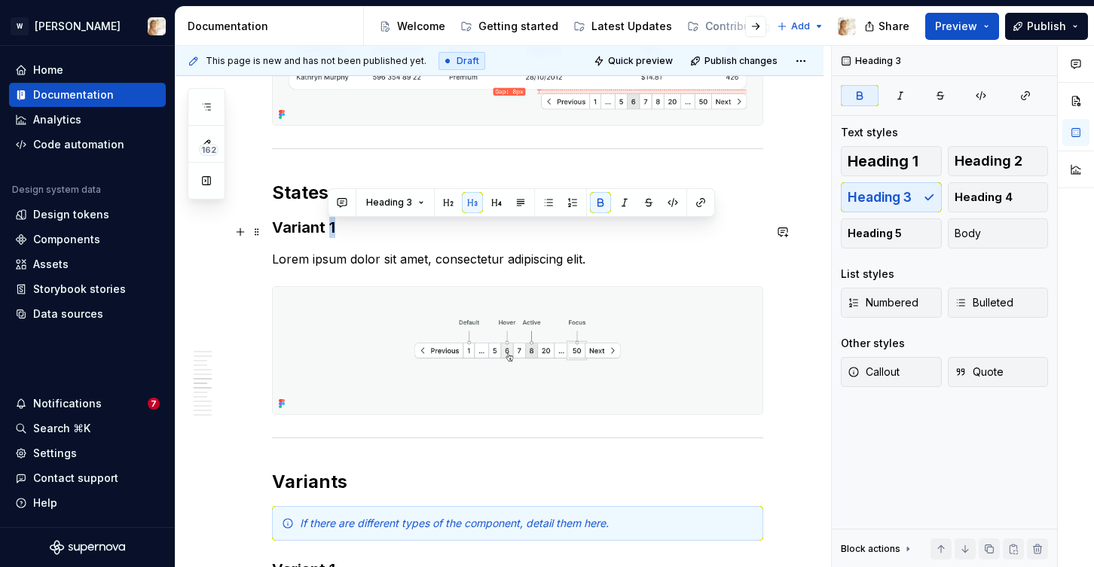
click at [329, 233] on strong "Variant 1" at bounding box center [303, 228] width 63 height 18
click at [435, 268] on p "Lorem ipsum dolor sit amet, consectetur adipiscing elit." at bounding box center [517, 259] width 491 height 18
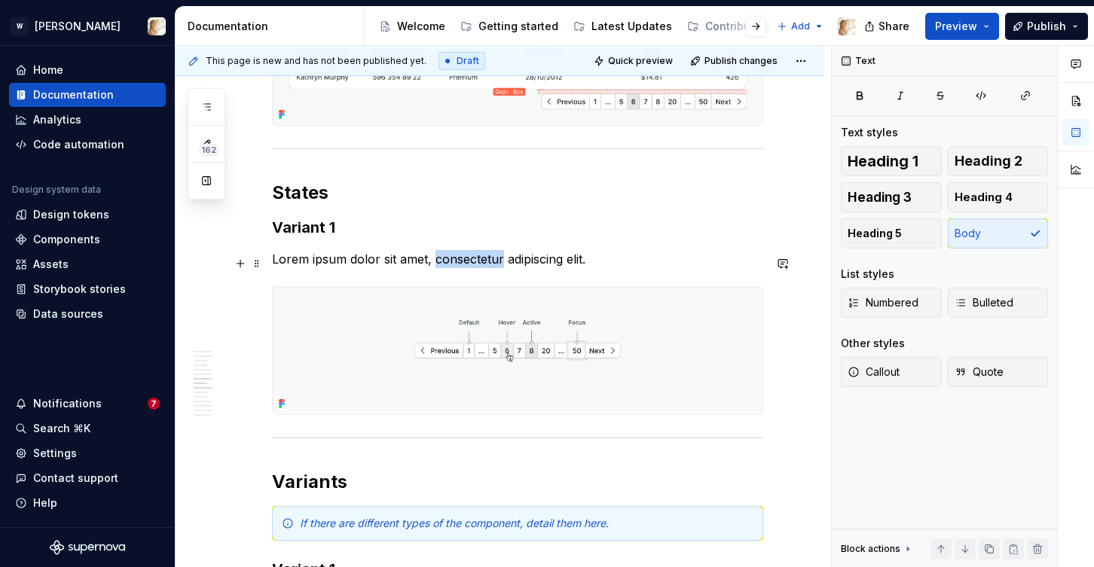
click at [435, 268] on p "Lorem ipsum dolor sit amet, consectetur adipiscing elit." at bounding box center [517, 259] width 491 height 18
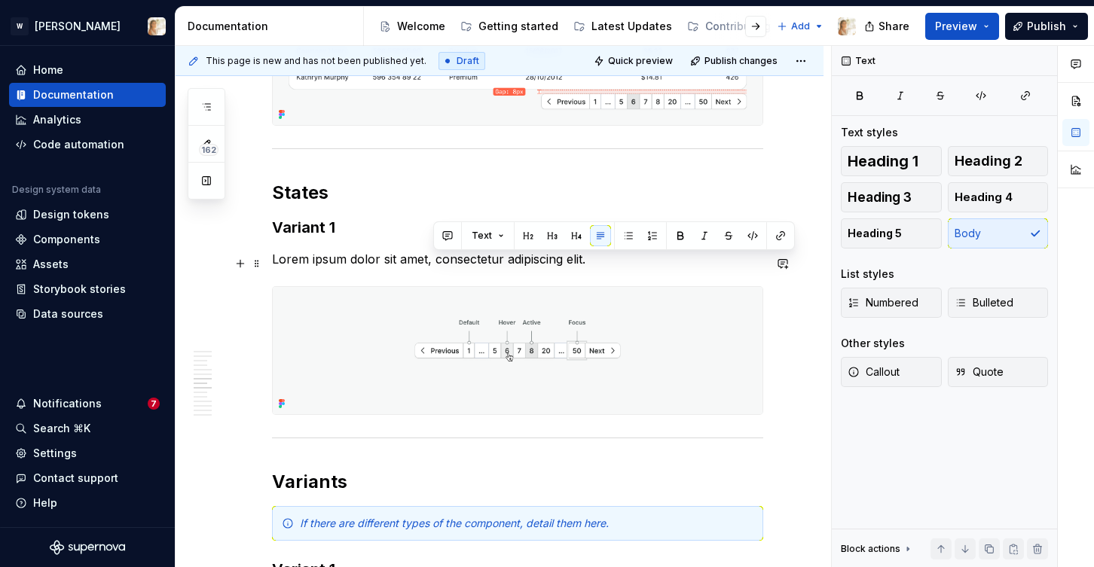
click at [584, 265] on p "Lorem ipsum dolor sit amet, consectetur adipiscing elit." at bounding box center [517, 259] width 491 height 18
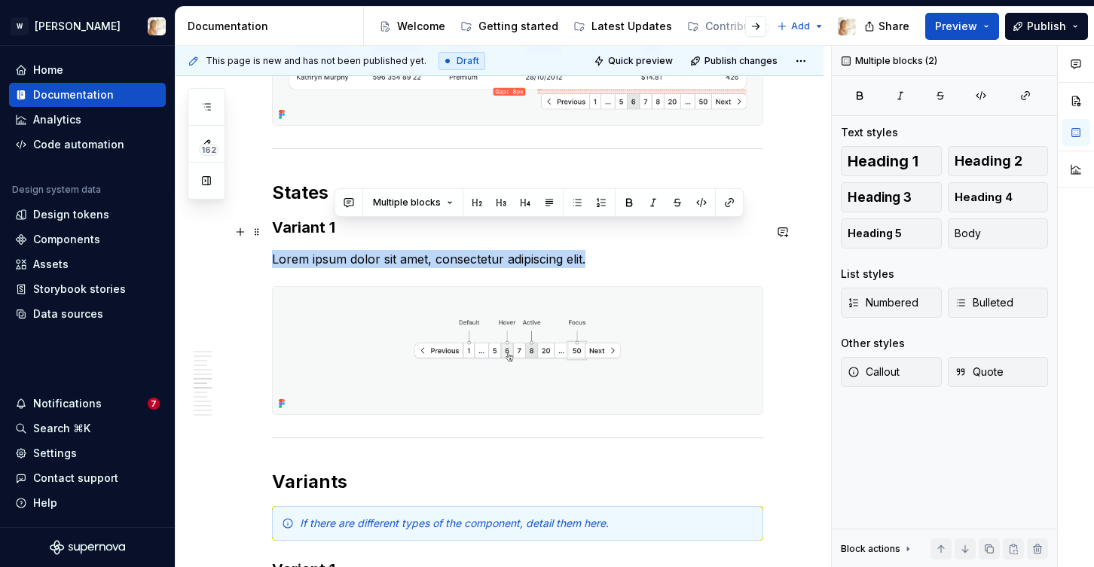
drag, startPoint x: 596, startPoint y: 263, endPoint x: 428, endPoint y: 242, distance: 169.3
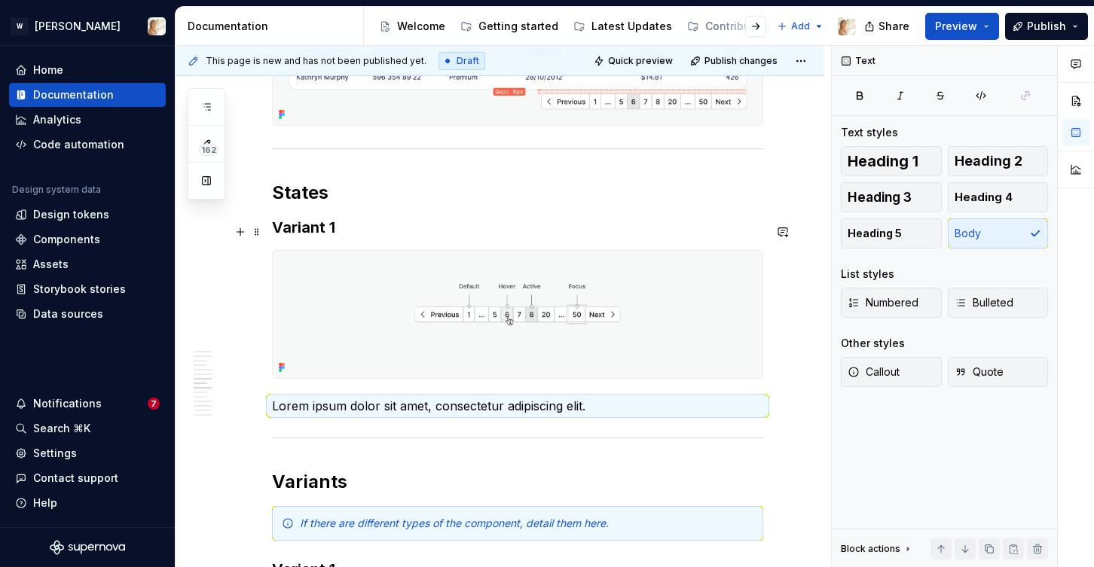
click at [316, 234] on strong "Variant 1" at bounding box center [303, 228] width 63 height 18
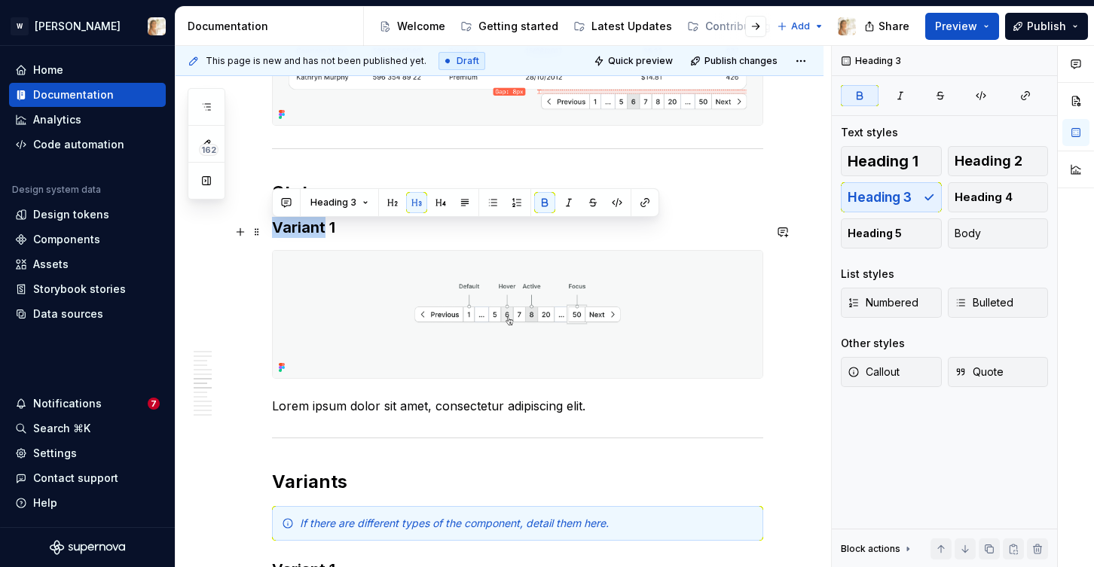
click at [316, 234] on strong "Variant 1" at bounding box center [303, 228] width 63 height 18
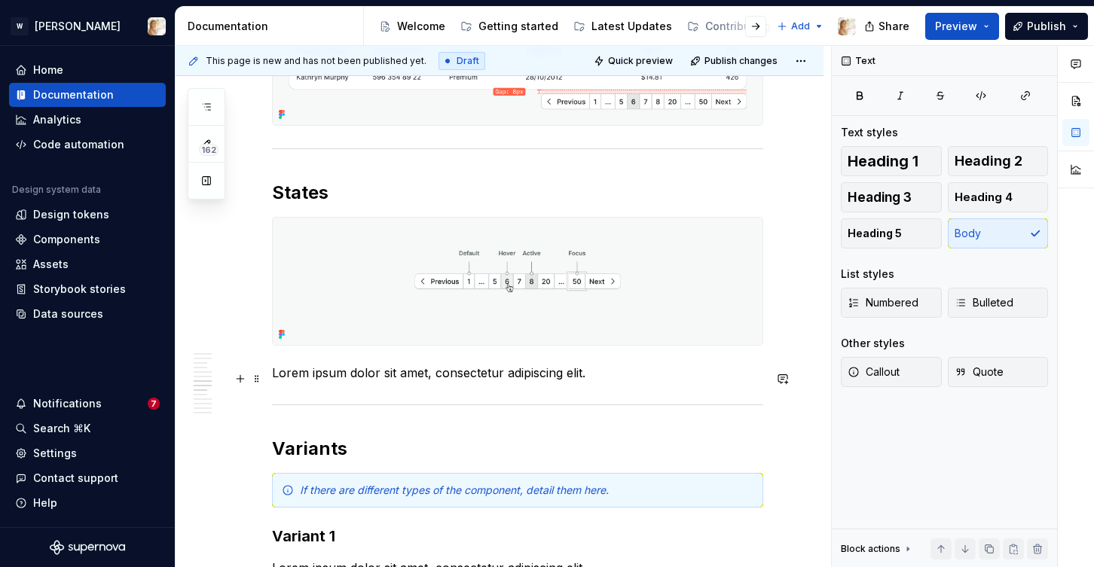
click at [302, 377] on p "Lorem ipsum dolor sit amet, consectetur adipiscing elit." at bounding box center [517, 373] width 491 height 18
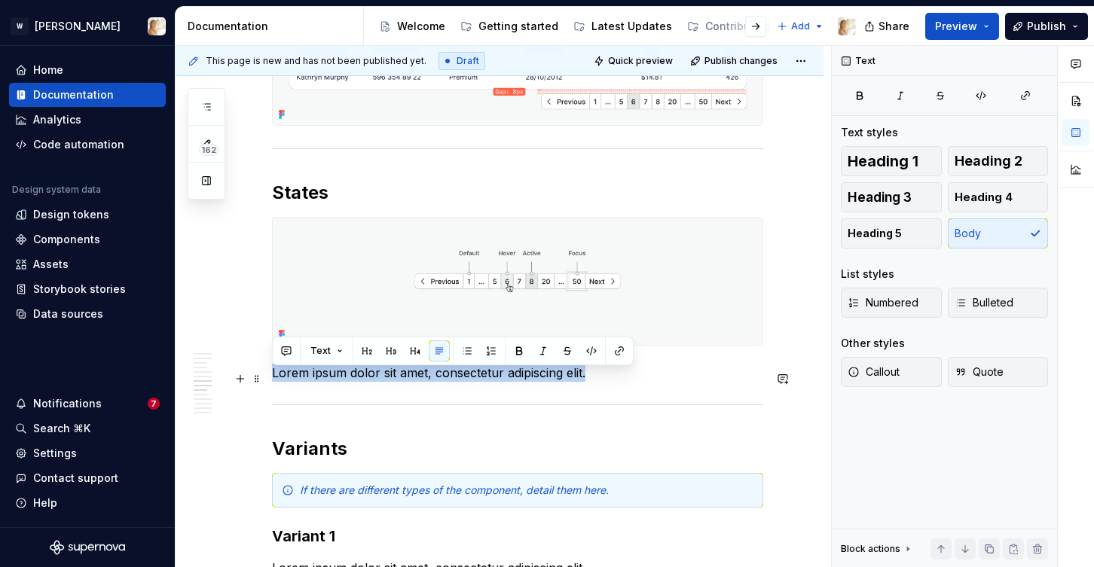
click at [302, 377] on p "Lorem ipsum dolor sit amet, consectetur adipiscing elit." at bounding box center [517, 373] width 491 height 18
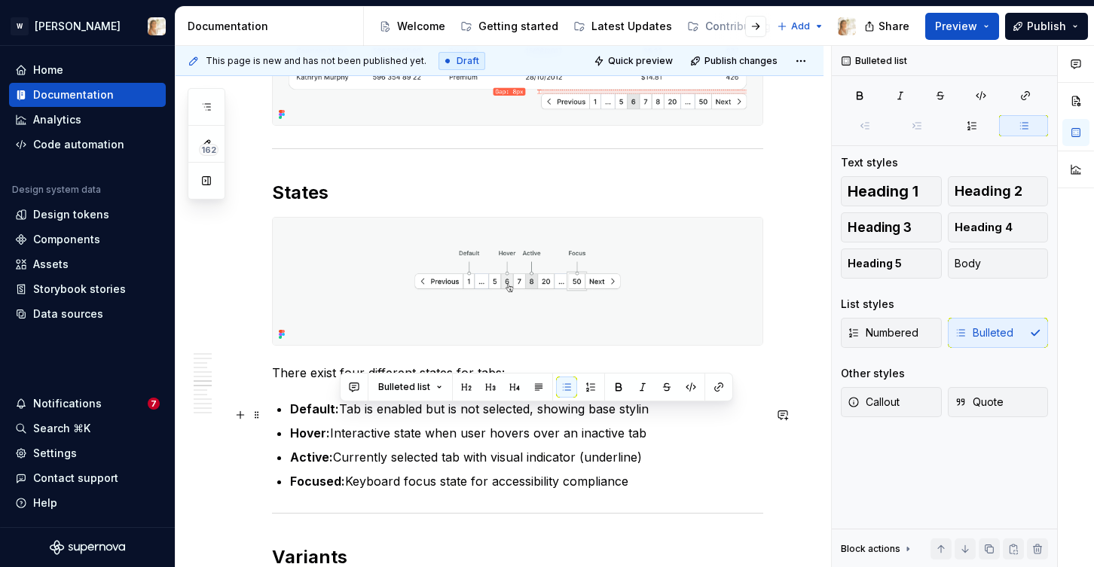
drag, startPoint x: 341, startPoint y: 416, endPoint x: 648, endPoint y: 411, distance: 307.5
click at [648, 411] on p "Default: Tab is enabled but is not selected, showing base stylin" at bounding box center [526, 409] width 473 height 18
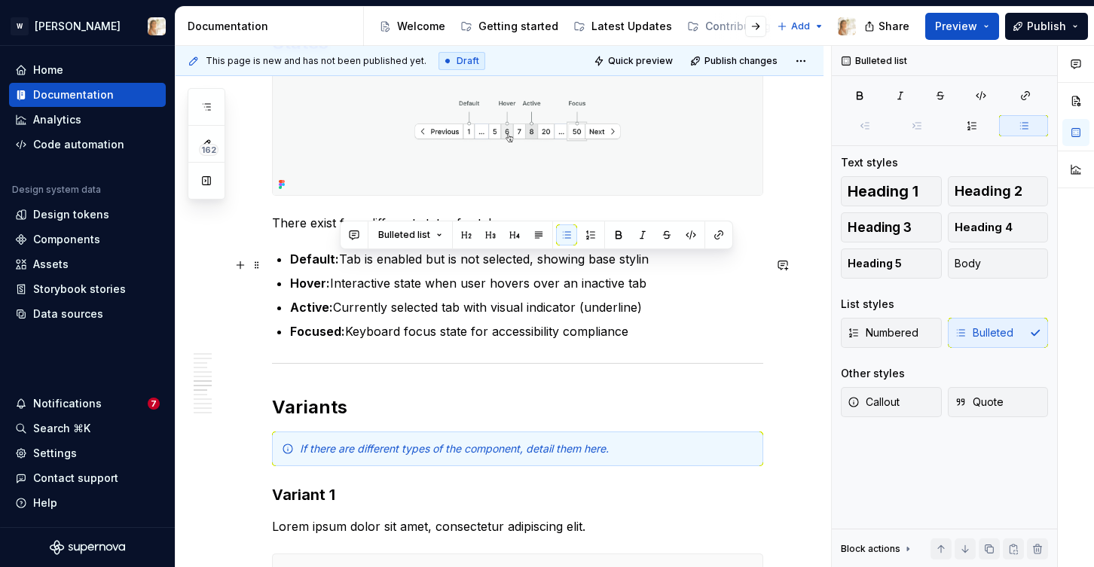
scroll to position [2911, 0]
click at [355, 265] on p "Default: Tab is enabled but is not selected, showing base stylin" at bounding box center [526, 260] width 473 height 18
drag, startPoint x: 359, startPoint y: 265, endPoint x: 341, endPoint y: 265, distance: 18.8
click at [341, 265] on p "Default: Tab is enabled but is not selected, showing base stylin" at bounding box center [526, 260] width 473 height 18
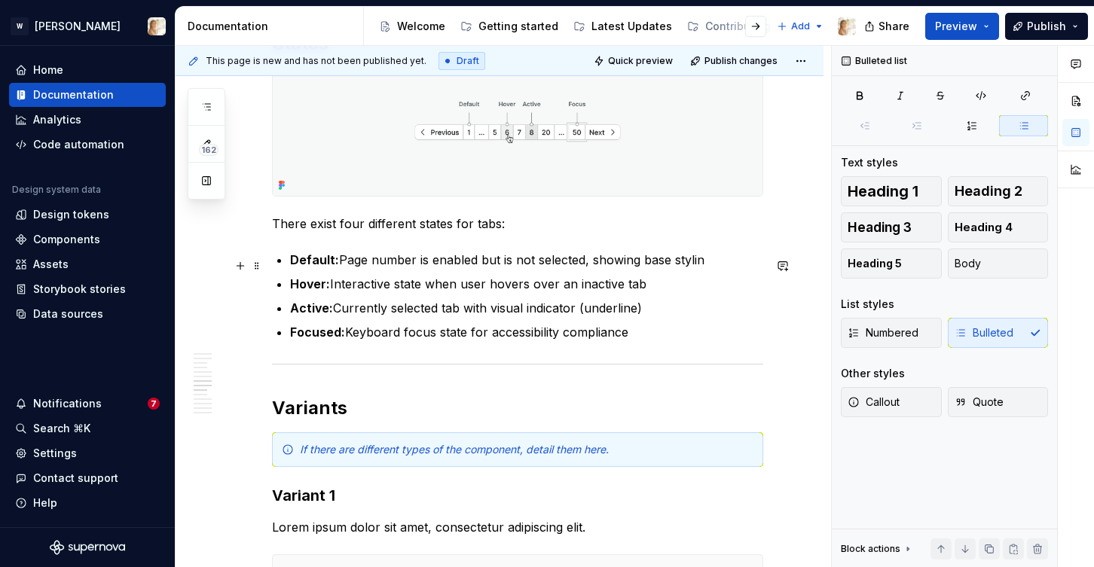
click at [704, 267] on p "Default: Page number is enabled but is not selected, showing base stylin" at bounding box center [526, 260] width 473 height 18
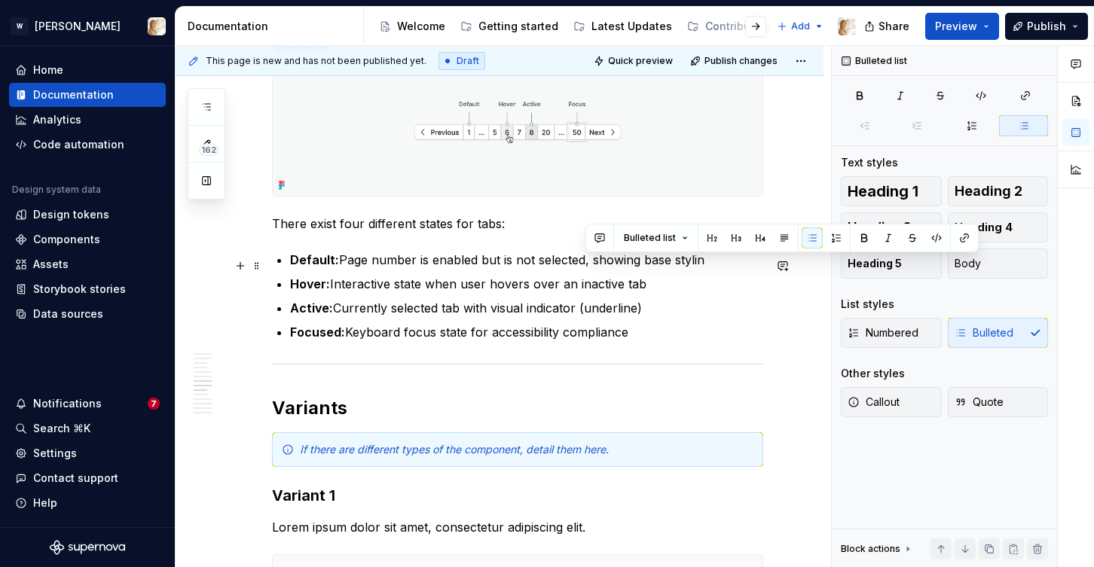
drag, startPoint x: 704, startPoint y: 267, endPoint x: 585, endPoint y: 268, distance: 119.8
click at [585, 268] on p "Default: Page number is enabled but is not selected, showing base stylin" at bounding box center [526, 260] width 473 height 18
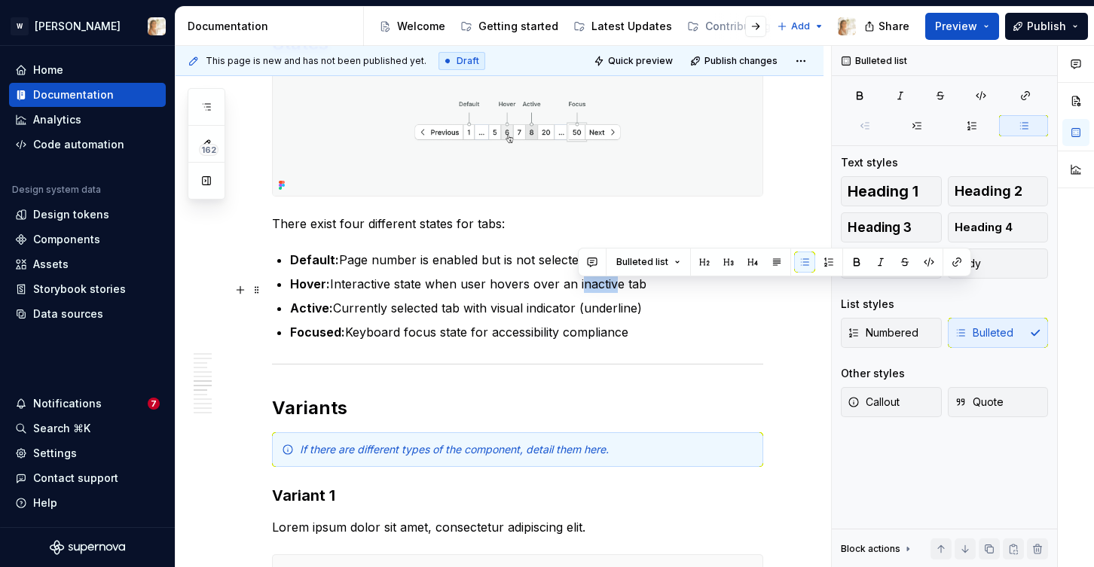
drag, startPoint x: 578, startPoint y: 292, endPoint x: 607, endPoint y: 287, distance: 29.9
click at [607, 287] on p "Hover: Interactive state when user hovers over an inactive tab" at bounding box center [526, 284] width 473 height 18
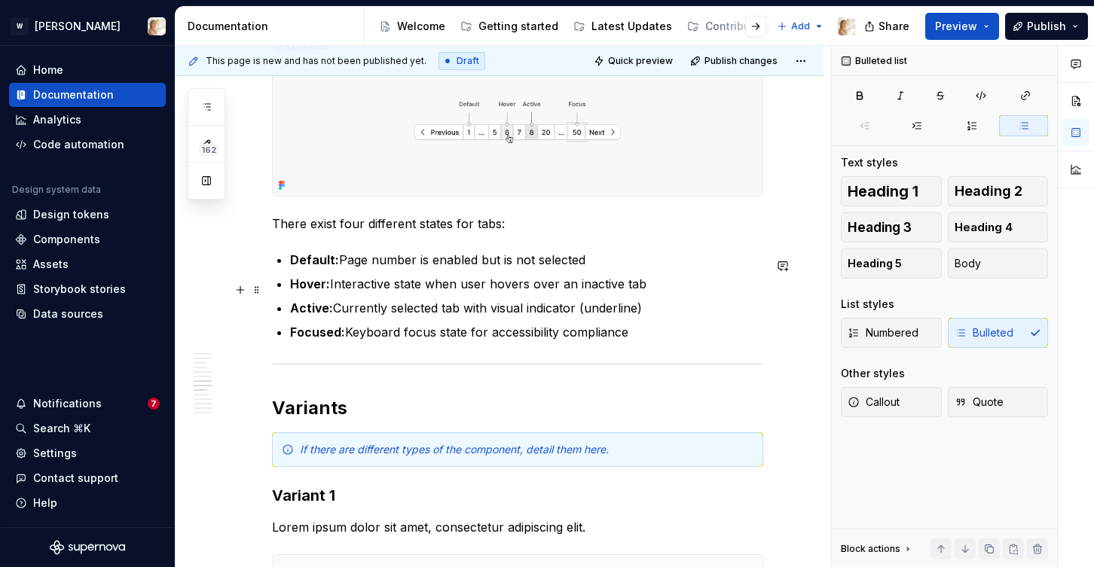
click at [624, 289] on p "Hover: Interactive state when user hovers over an inactive tab" at bounding box center [526, 284] width 473 height 18
drag, startPoint x: 625, startPoint y: 289, endPoint x: 643, endPoint y: 288, distance: 18.9
click at [643, 288] on p "Hover: Interactive state when user hovers over an inactive tab" at bounding box center [526, 284] width 473 height 18
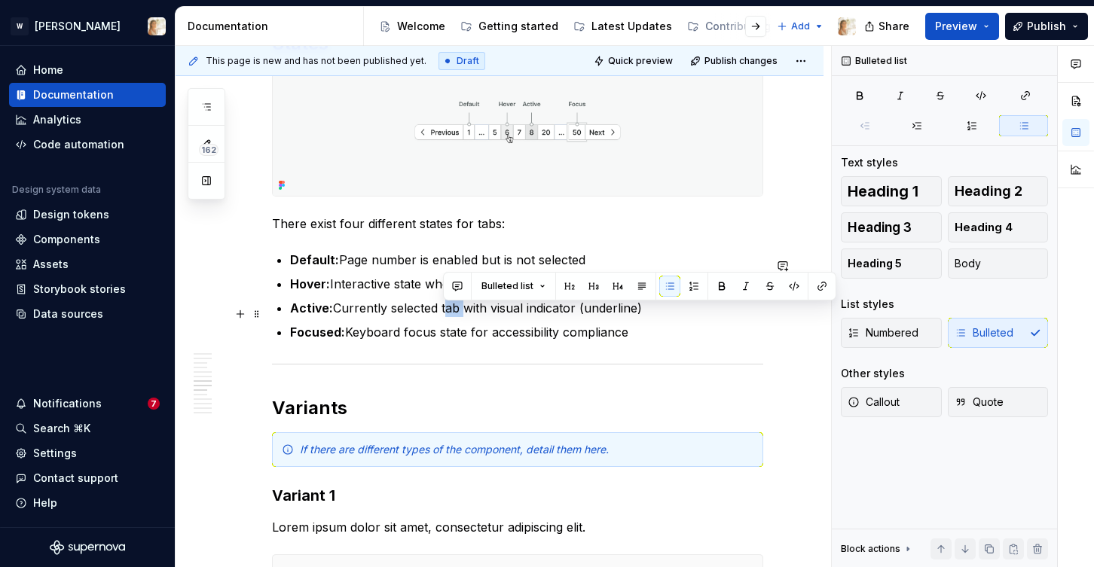
drag, startPoint x: 442, startPoint y: 316, endPoint x: 461, endPoint y: 314, distance: 18.9
click at [461, 314] on p "Active: Currently selected tab with visual indicator (underline)" at bounding box center [526, 308] width 473 height 18
drag, startPoint x: 477, startPoint y: 316, endPoint x: 486, endPoint y: 315, distance: 9.1
click at [486, 315] on p "Active: Currently selected page with visual indicator (underline)" at bounding box center [526, 308] width 473 height 18
click at [475, 314] on p "Active: Currently selected page with visual indicator (underline)" at bounding box center [526, 308] width 473 height 18
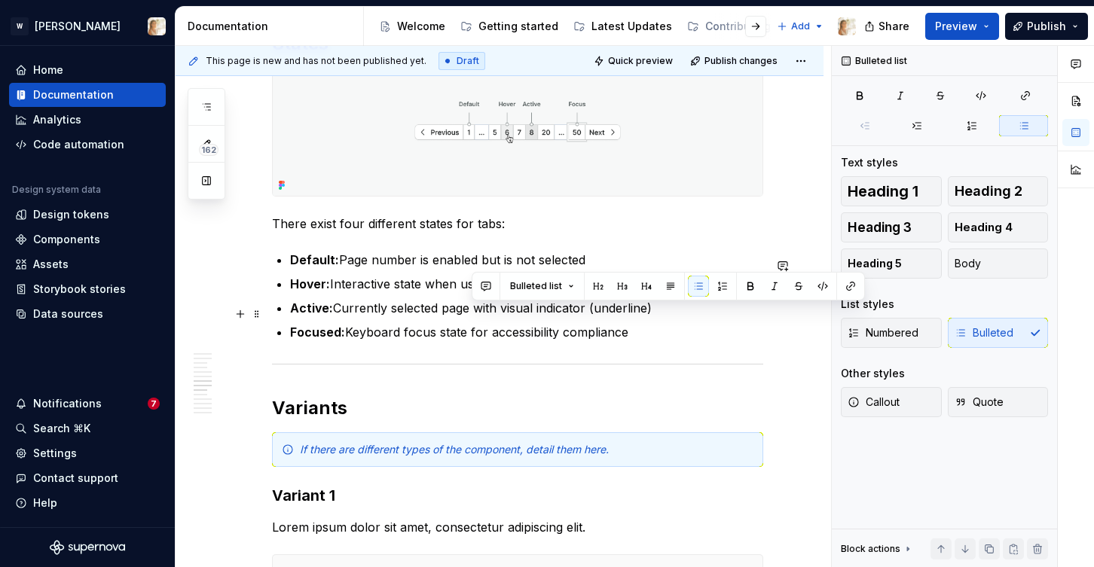
drag, startPoint x: 472, startPoint y: 314, endPoint x: 656, endPoint y: 316, distance: 184.6
click at [656, 316] on p "Active: Currently selected page with visual indicator (underline)" at bounding box center [526, 308] width 473 height 18
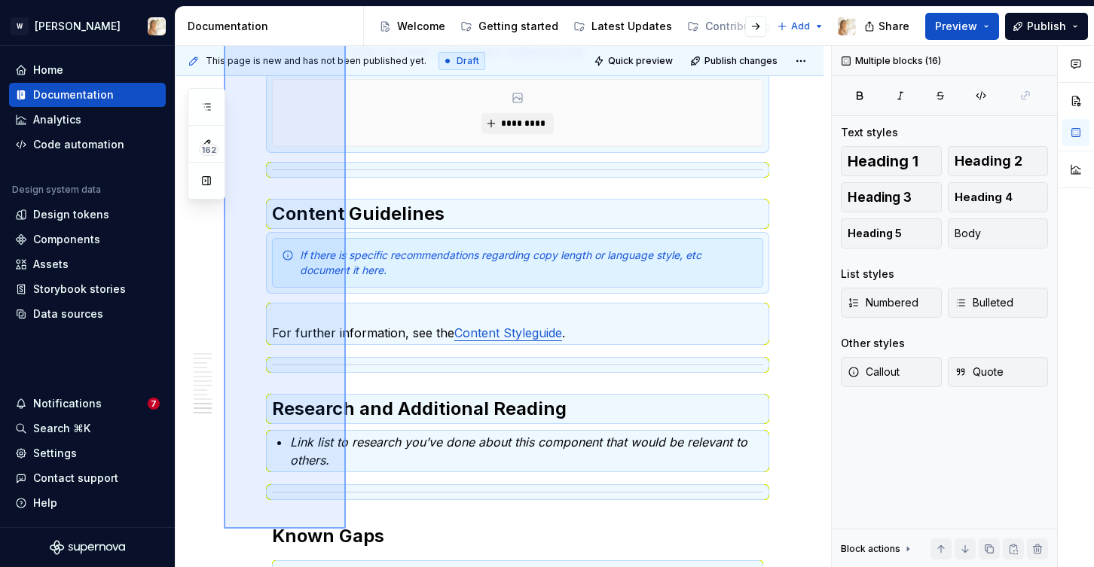
scroll to position [3969, 0]
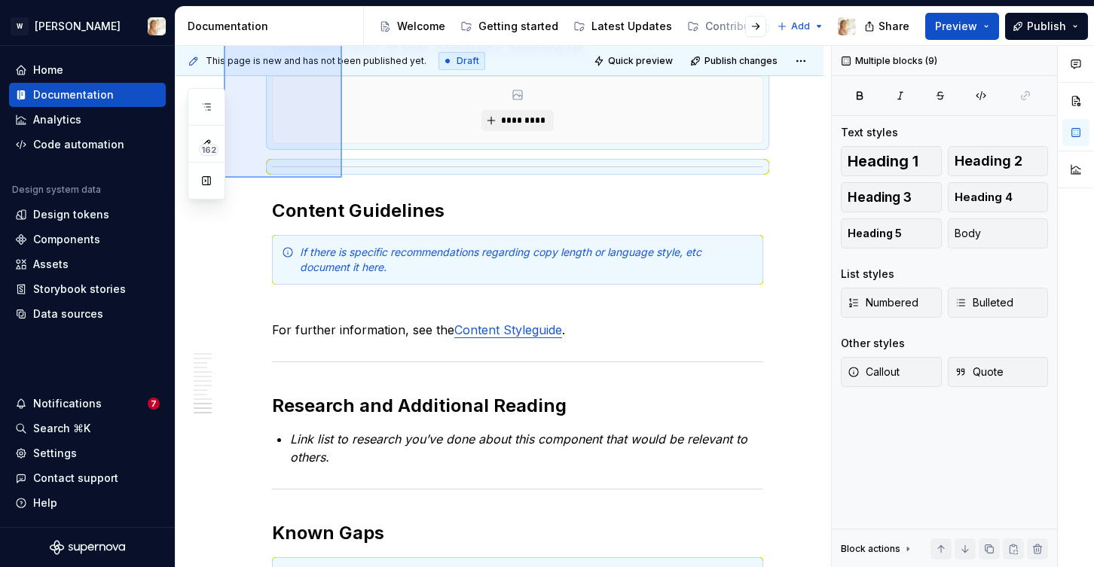
drag, startPoint x: 225, startPoint y: 212, endPoint x: 342, endPoint y: 178, distance: 122.3
click at [342, 178] on div "**********" at bounding box center [504, 307] width 656 height 522
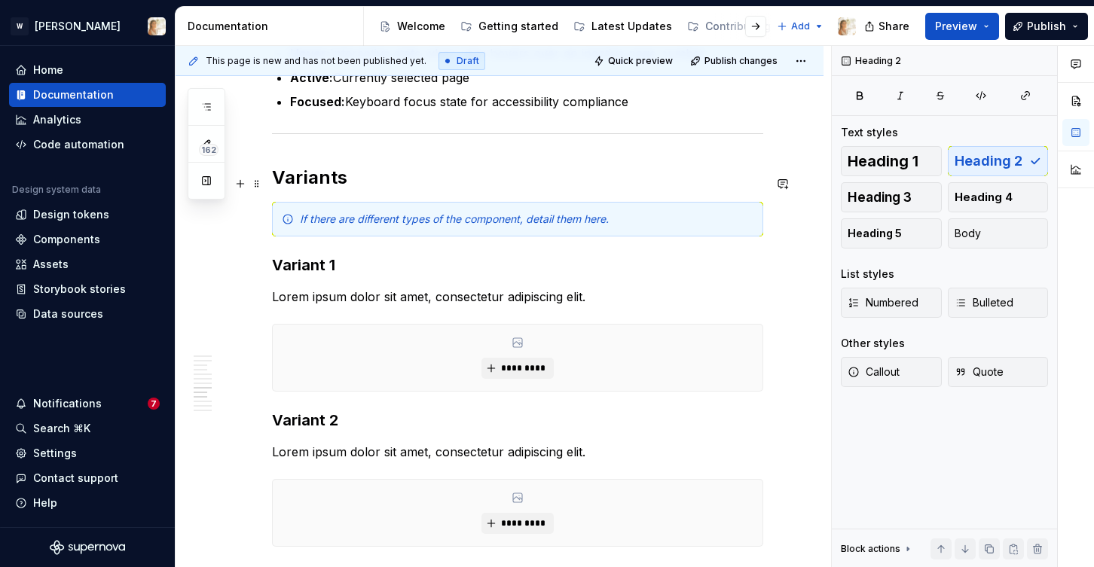
scroll to position [3109, 0]
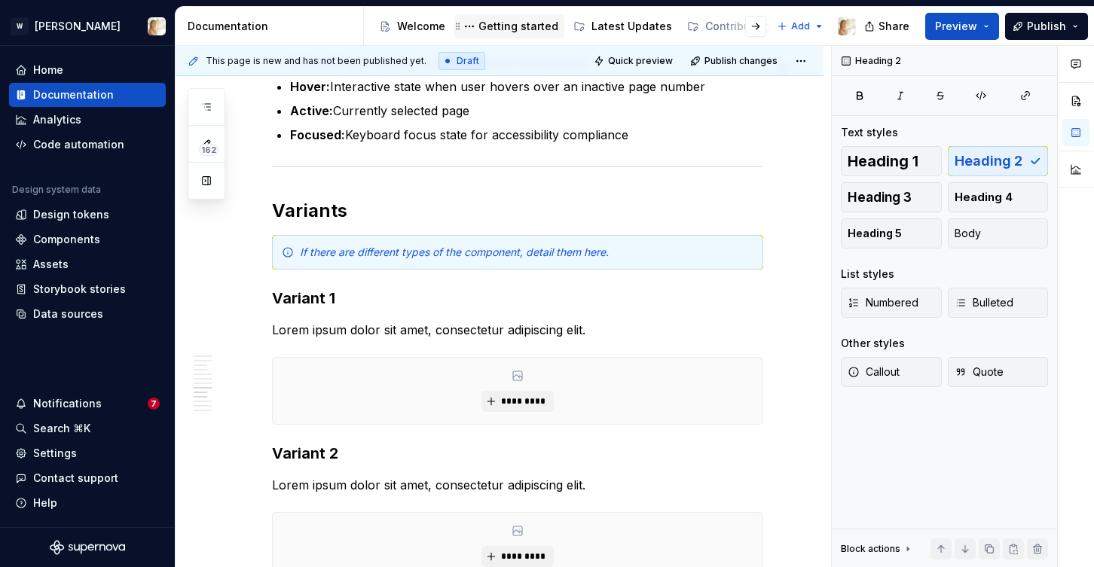
type textarea "*"
